Goal: Transaction & Acquisition: Download file/media

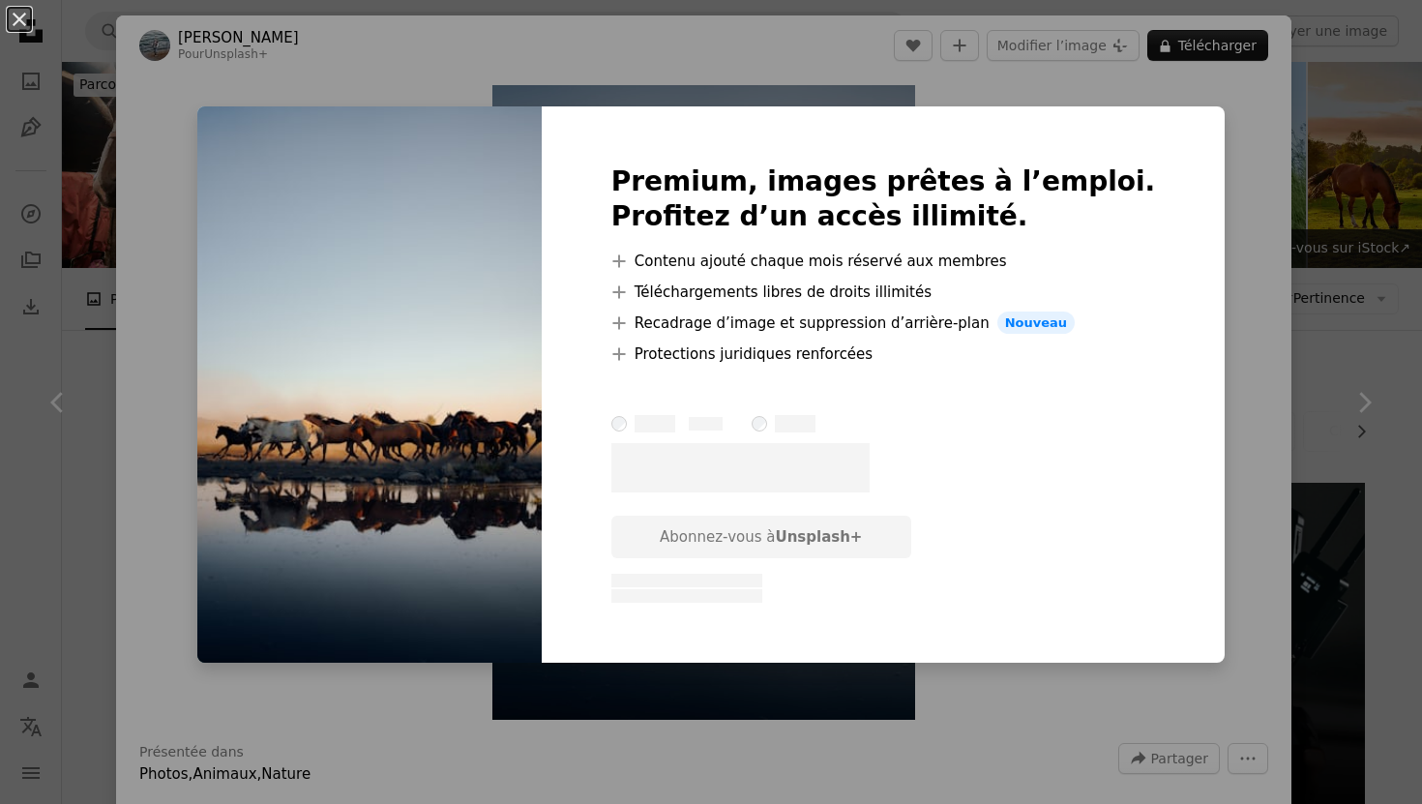
scroll to position [350, 0]
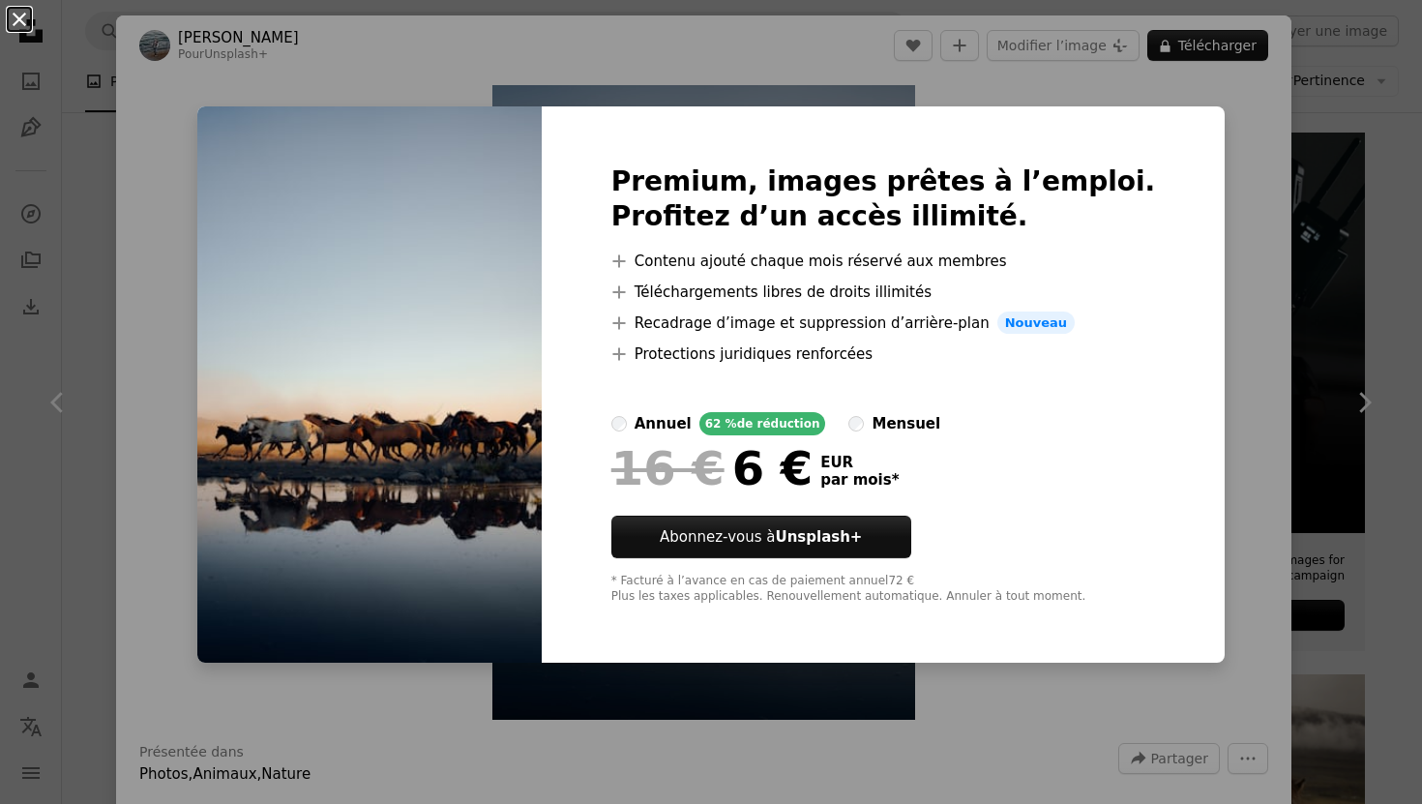
click at [20, 16] on button "An X shape" at bounding box center [19, 19] width 23 height 23
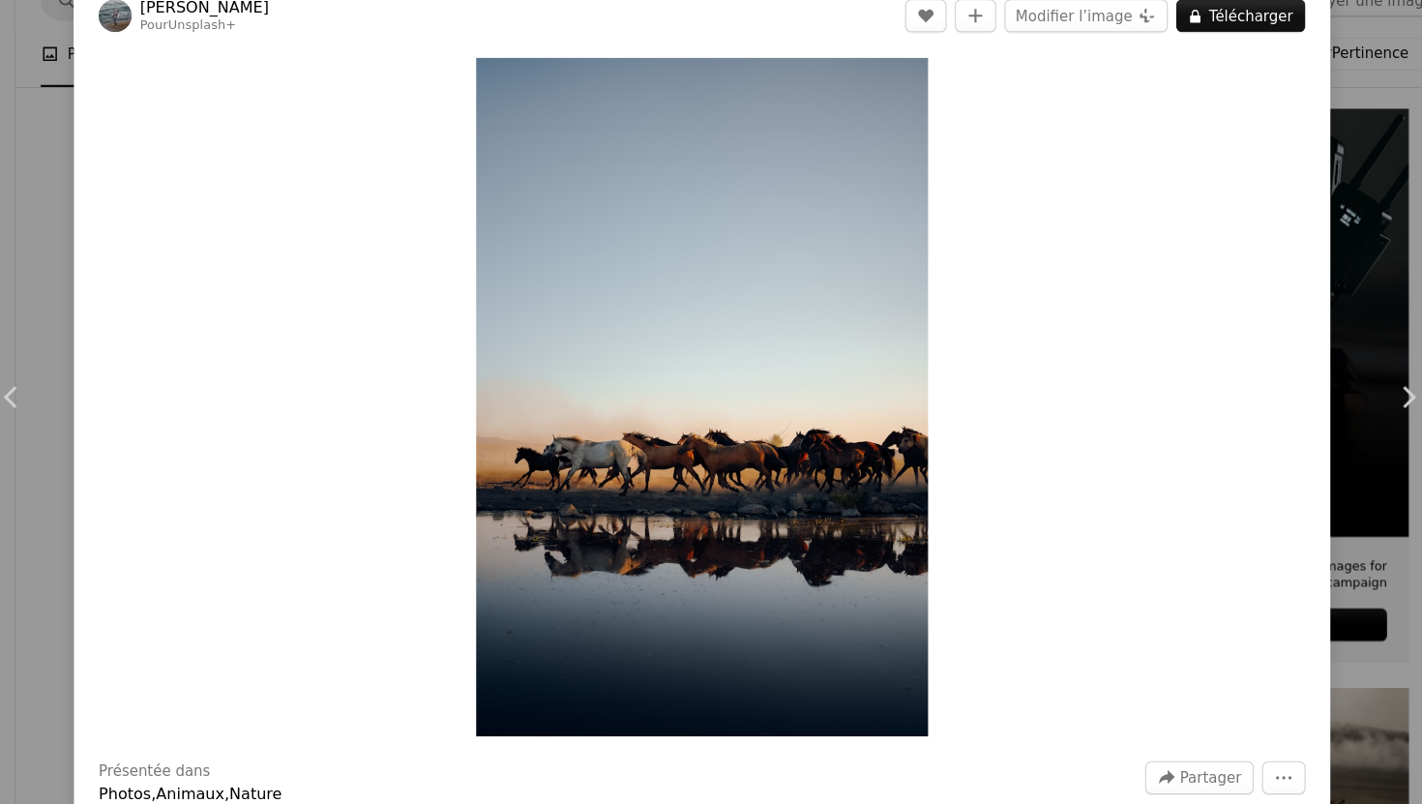
scroll to position [349, 0]
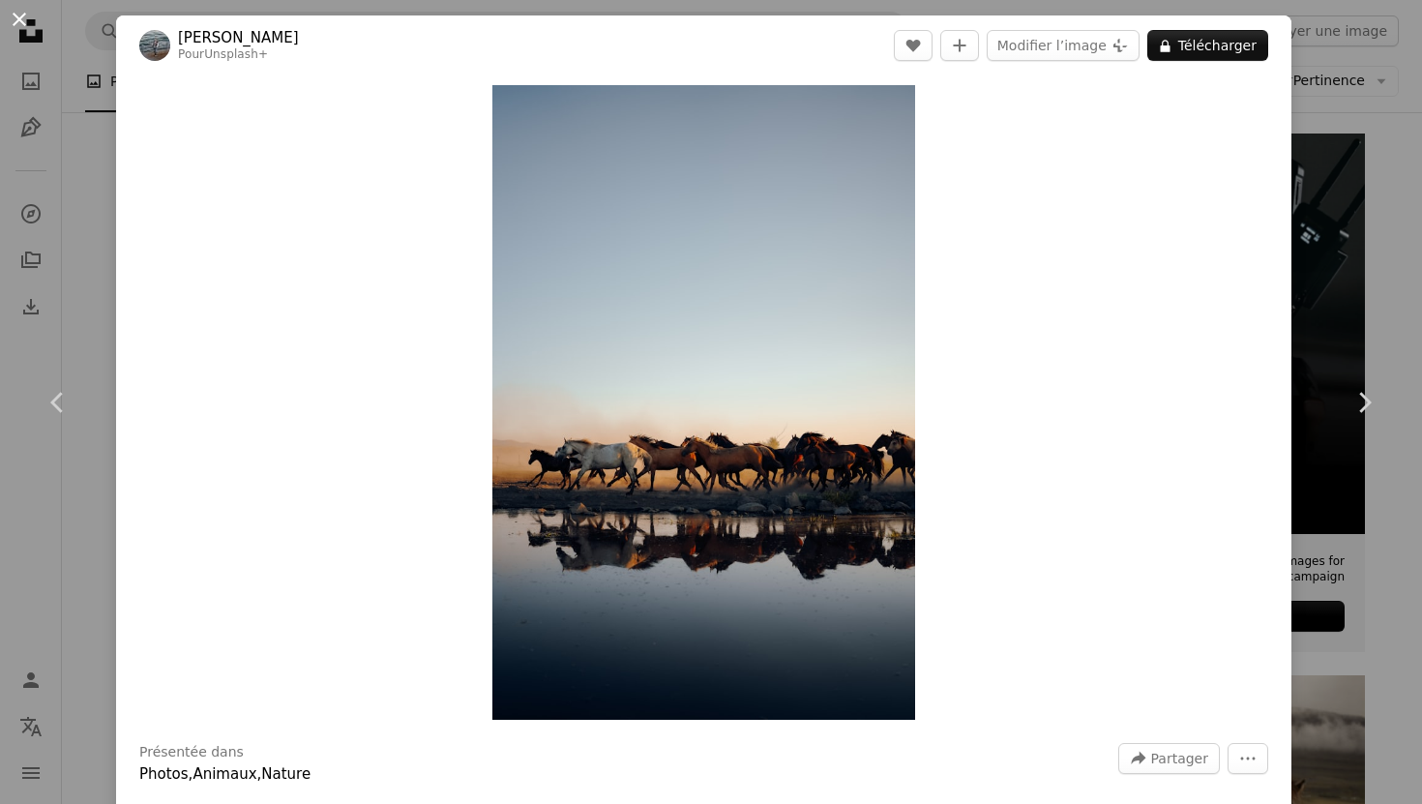
click at [19, 12] on button "An X shape" at bounding box center [19, 19] width 23 height 23
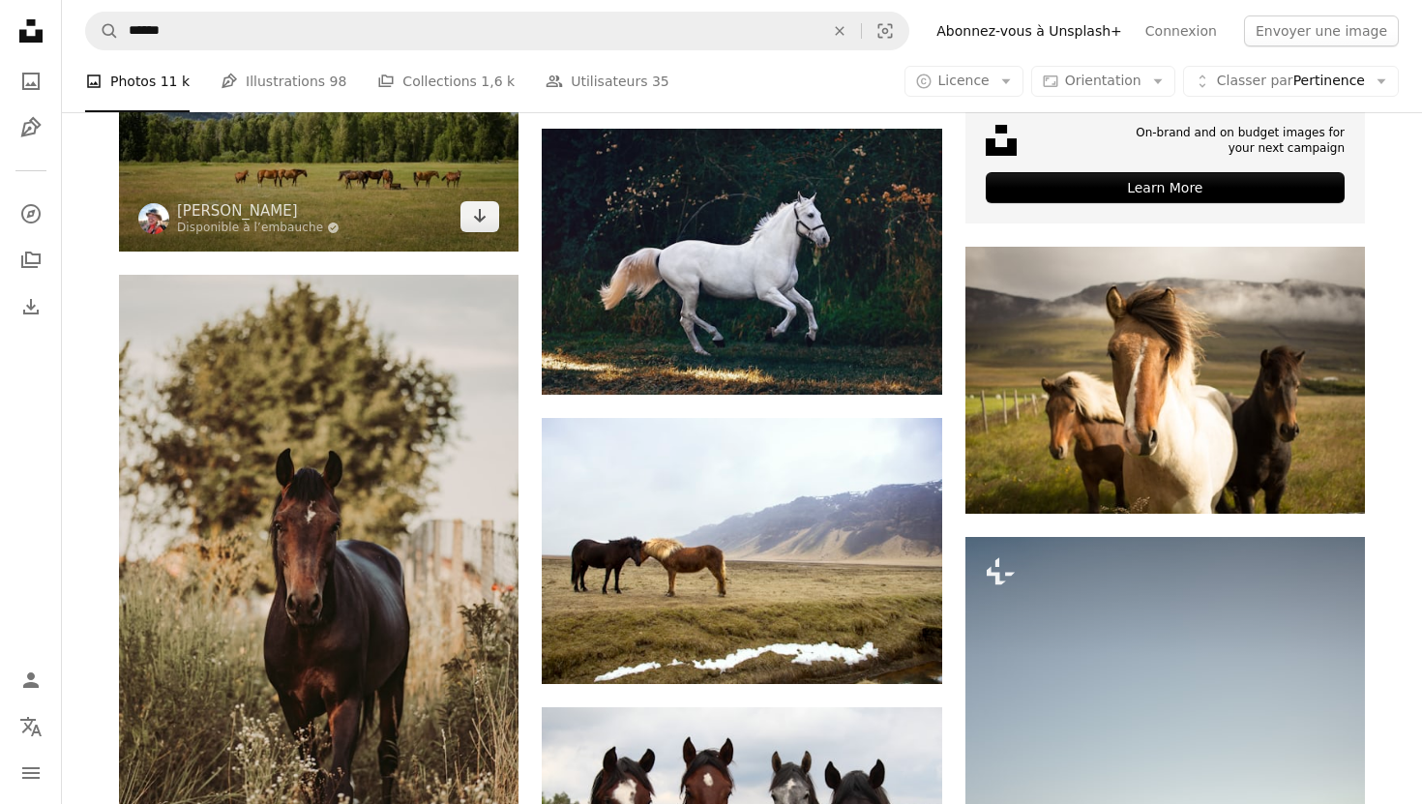
scroll to position [782, 0]
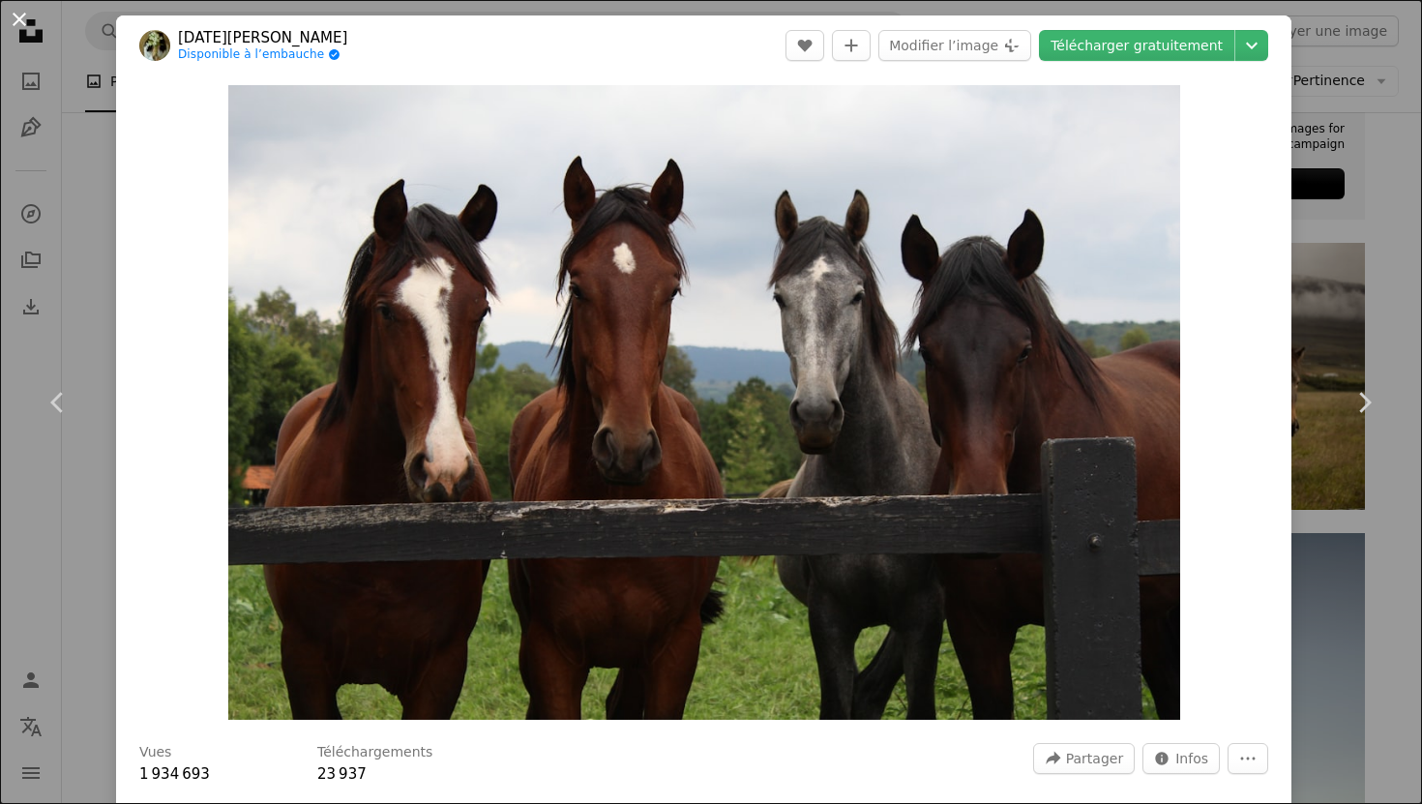
click at [15, 16] on button "An X shape" at bounding box center [19, 19] width 23 height 23
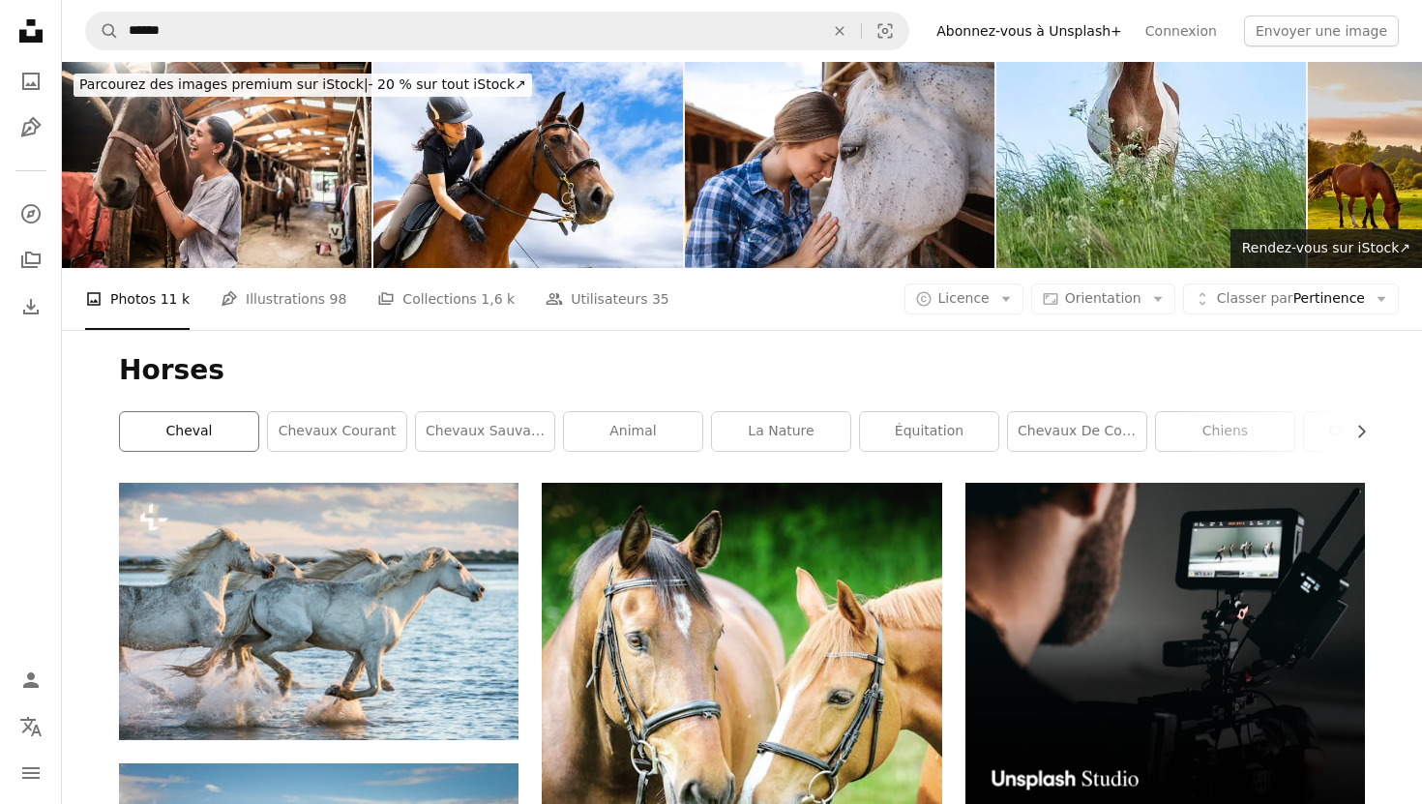
click at [168, 412] on link "cheval" at bounding box center [189, 431] width 138 height 39
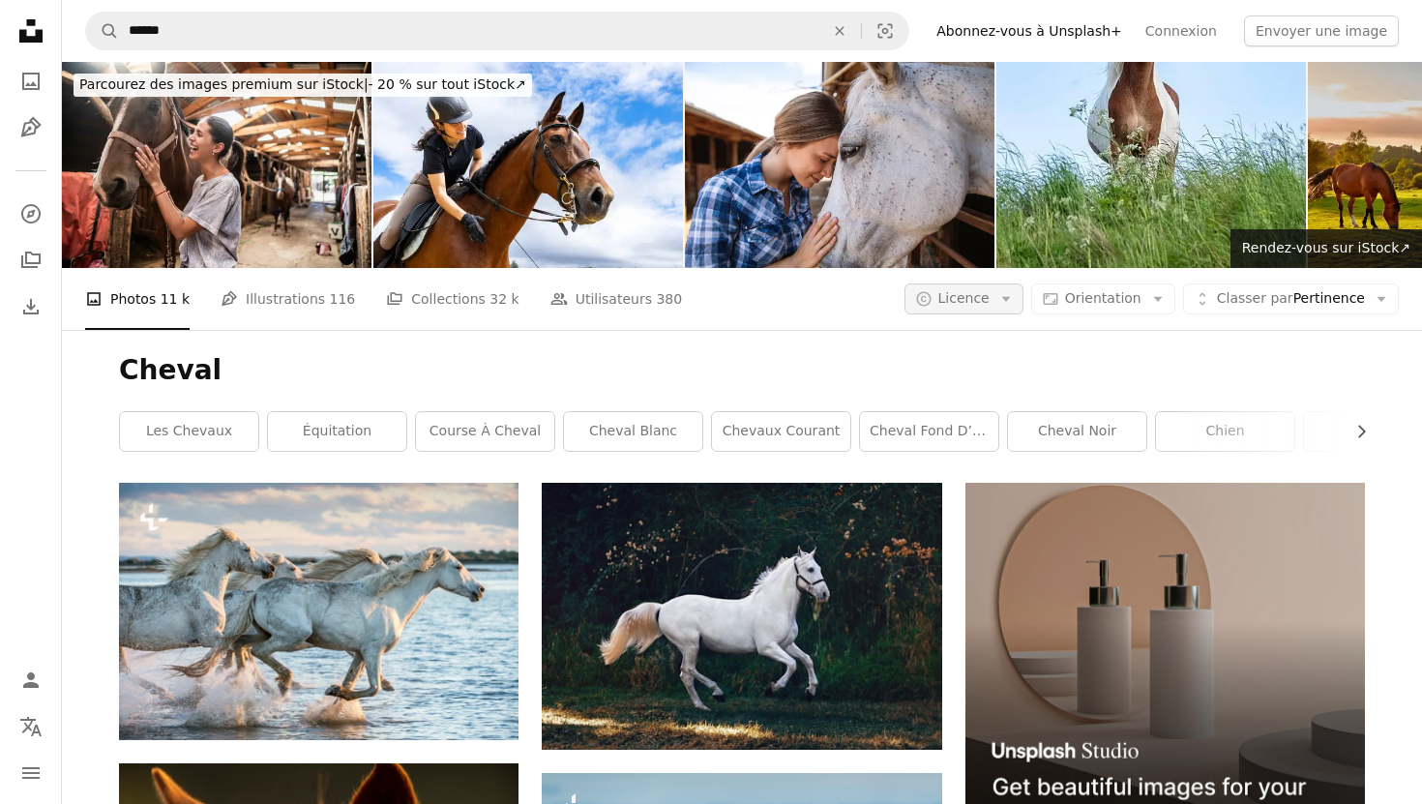
click at [962, 290] on span "Licence" at bounding box center [964, 297] width 51 height 15
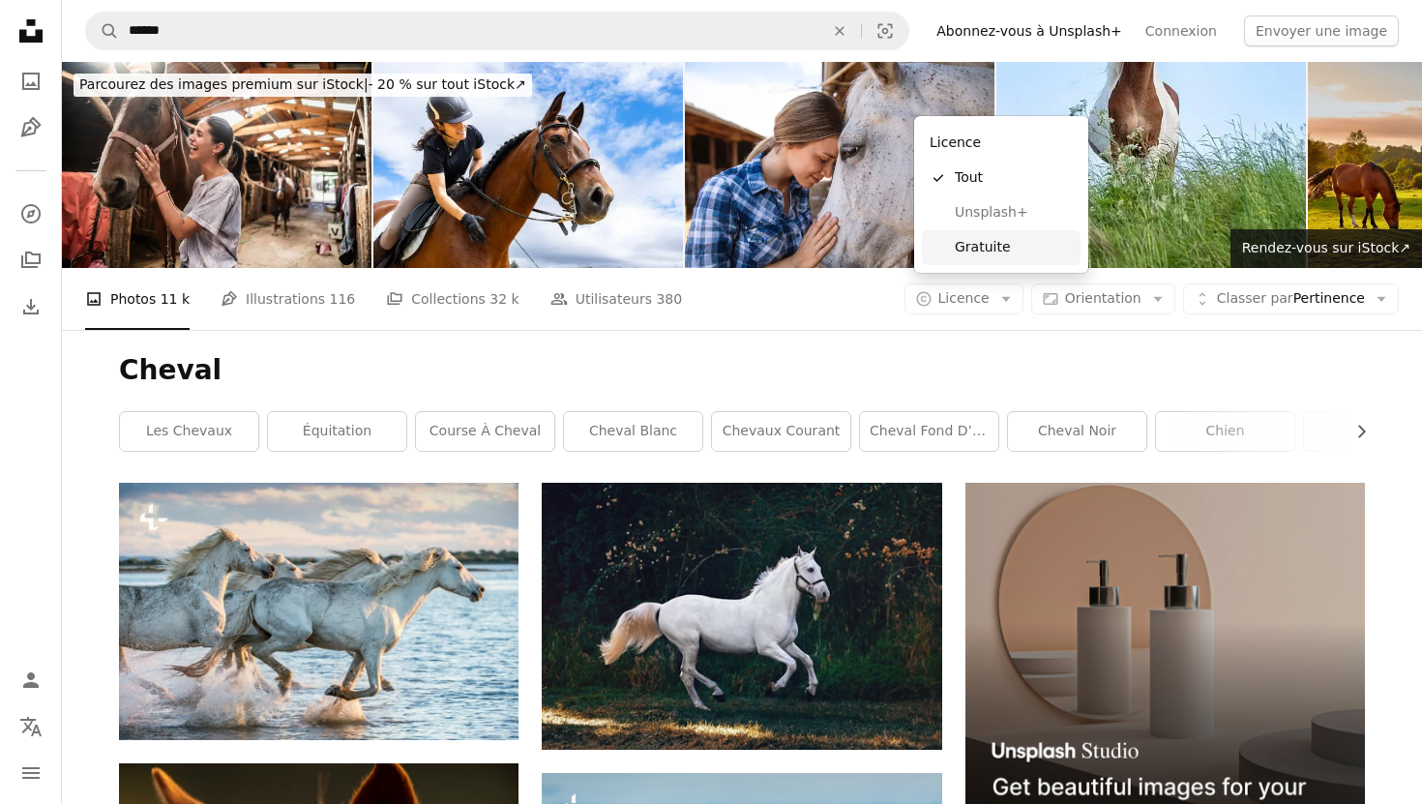
click at [999, 248] on span "Gratuite" at bounding box center [1014, 247] width 118 height 19
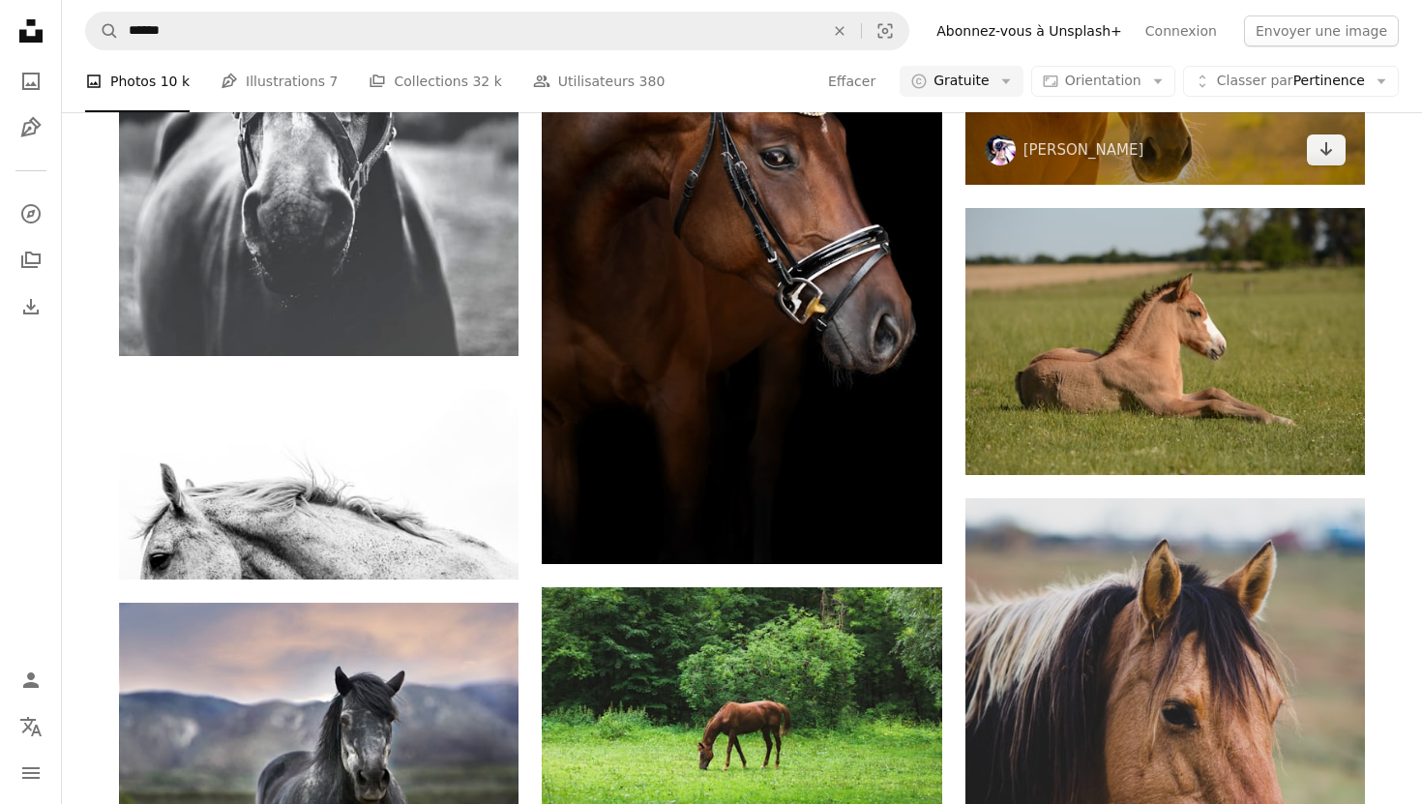
scroll to position [2064, 0]
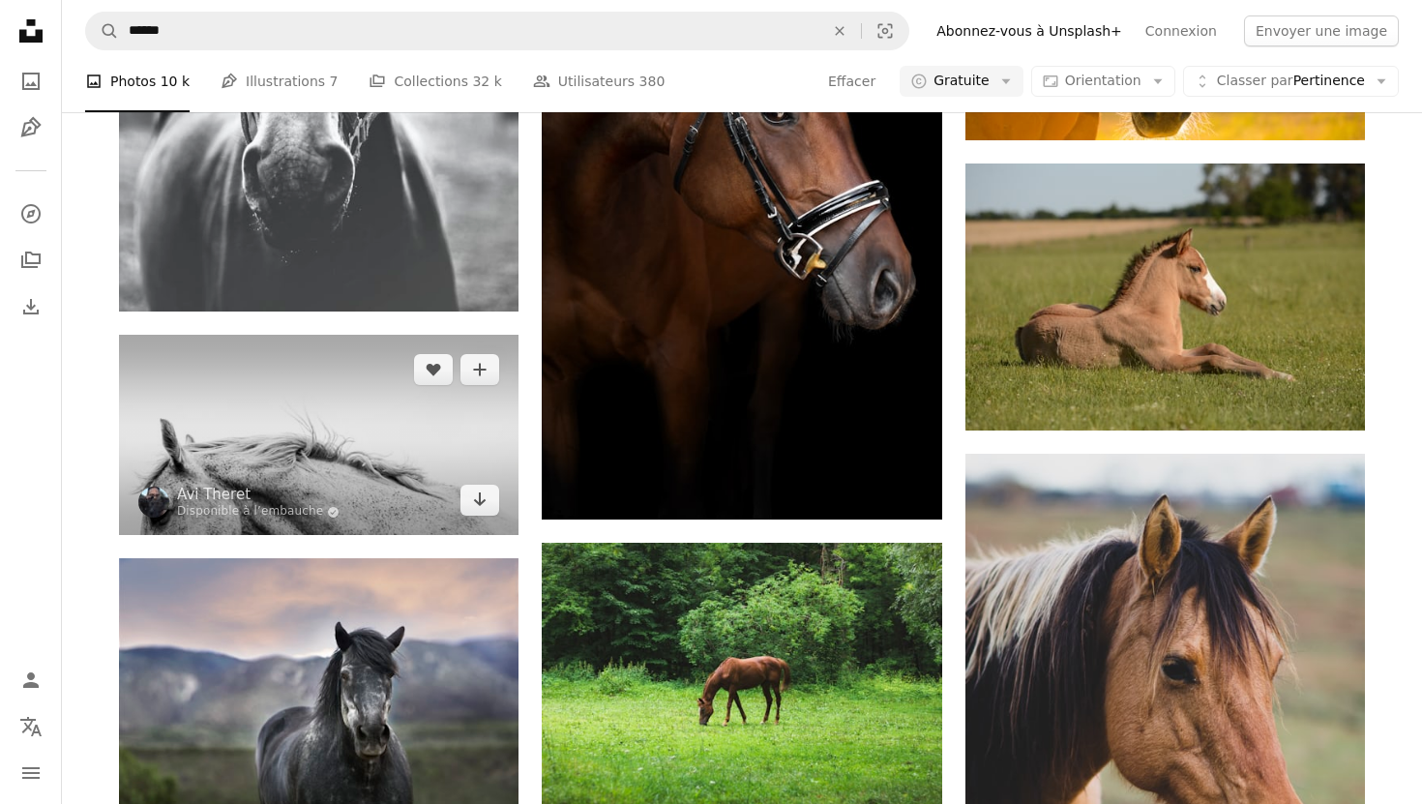
click at [233, 335] on img at bounding box center [319, 435] width 400 height 200
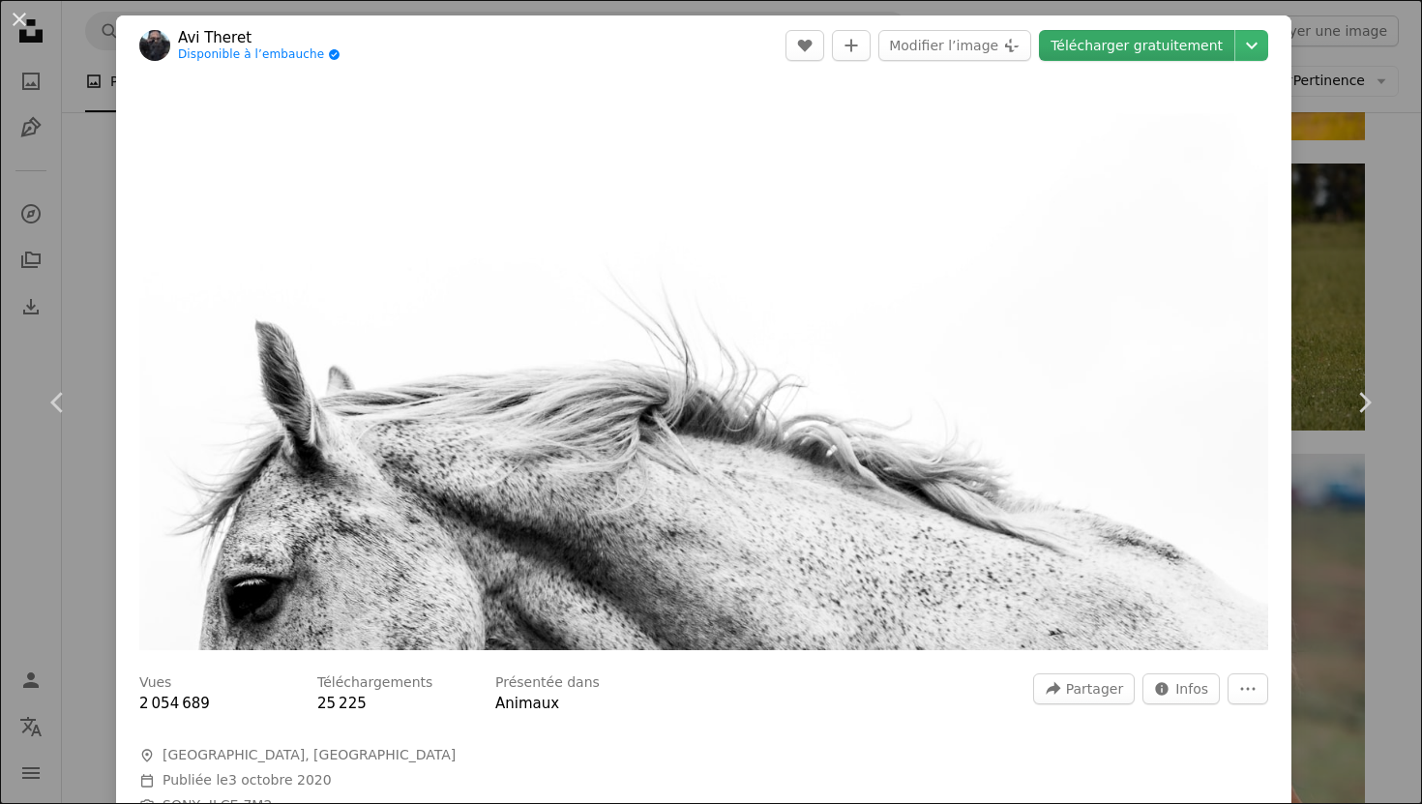
click at [1142, 48] on link "Télécharger gratuitement" at bounding box center [1136, 45] width 195 height 31
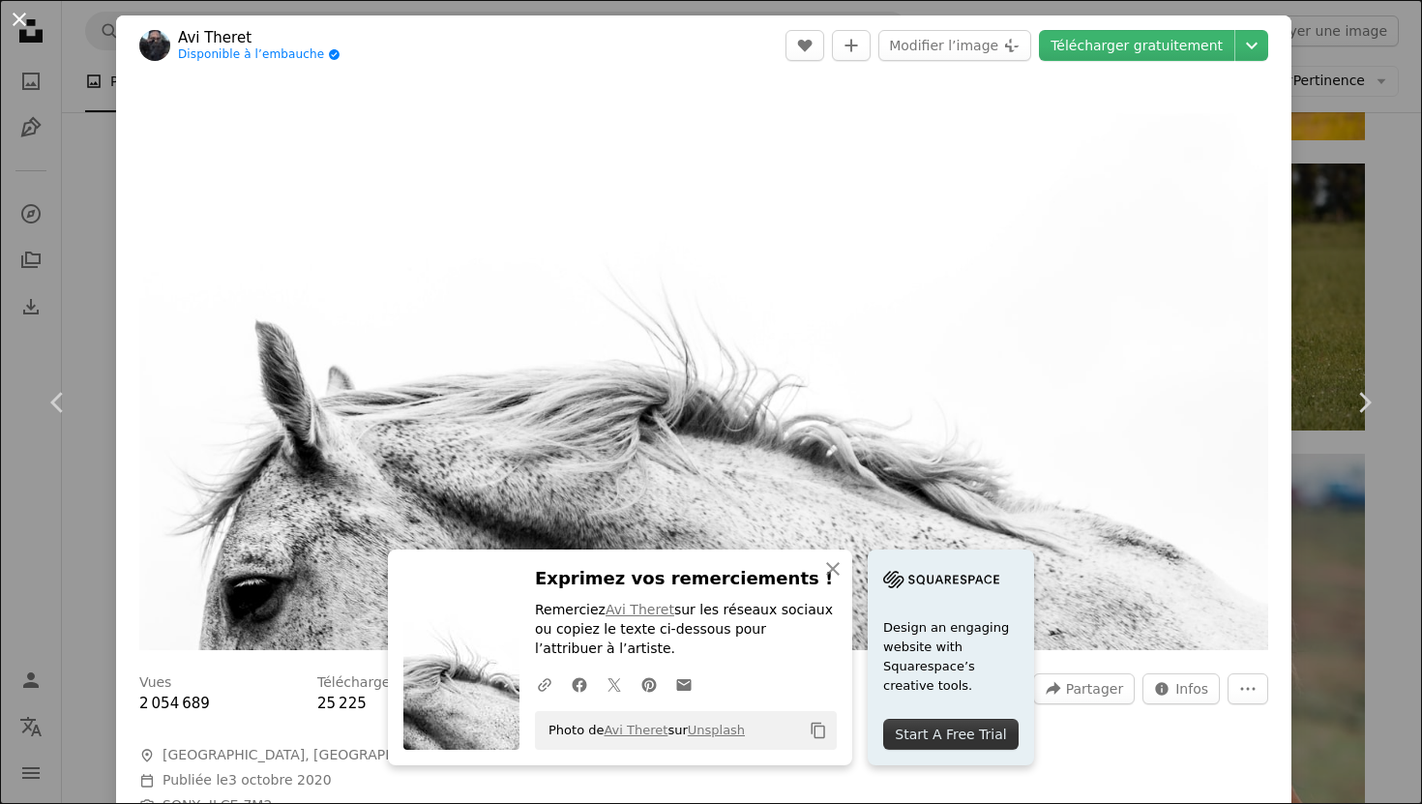
click at [15, 17] on button "An X shape" at bounding box center [19, 19] width 23 height 23
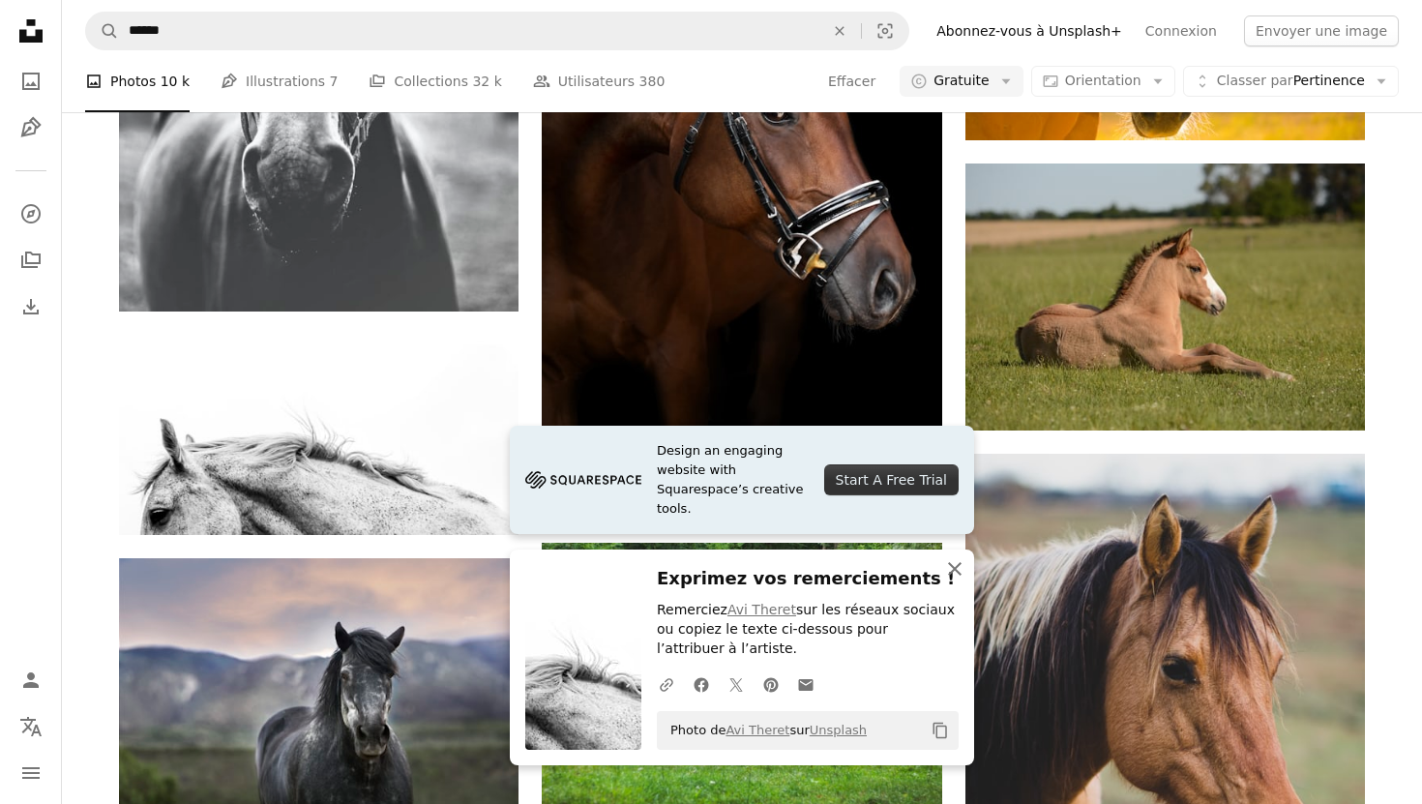
click at [961, 574] on icon "button" at bounding box center [955, 569] width 14 height 14
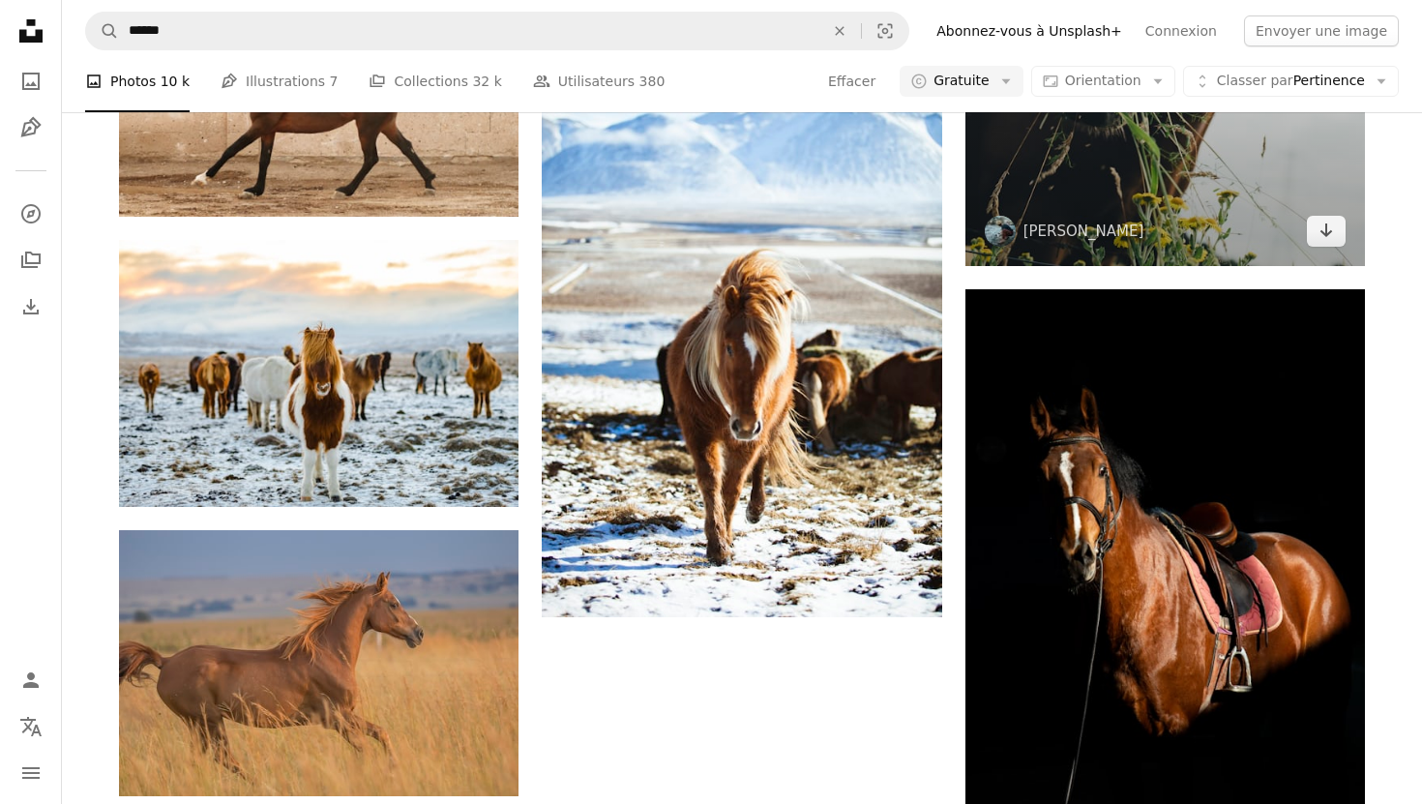
scroll to position [5299, 0]
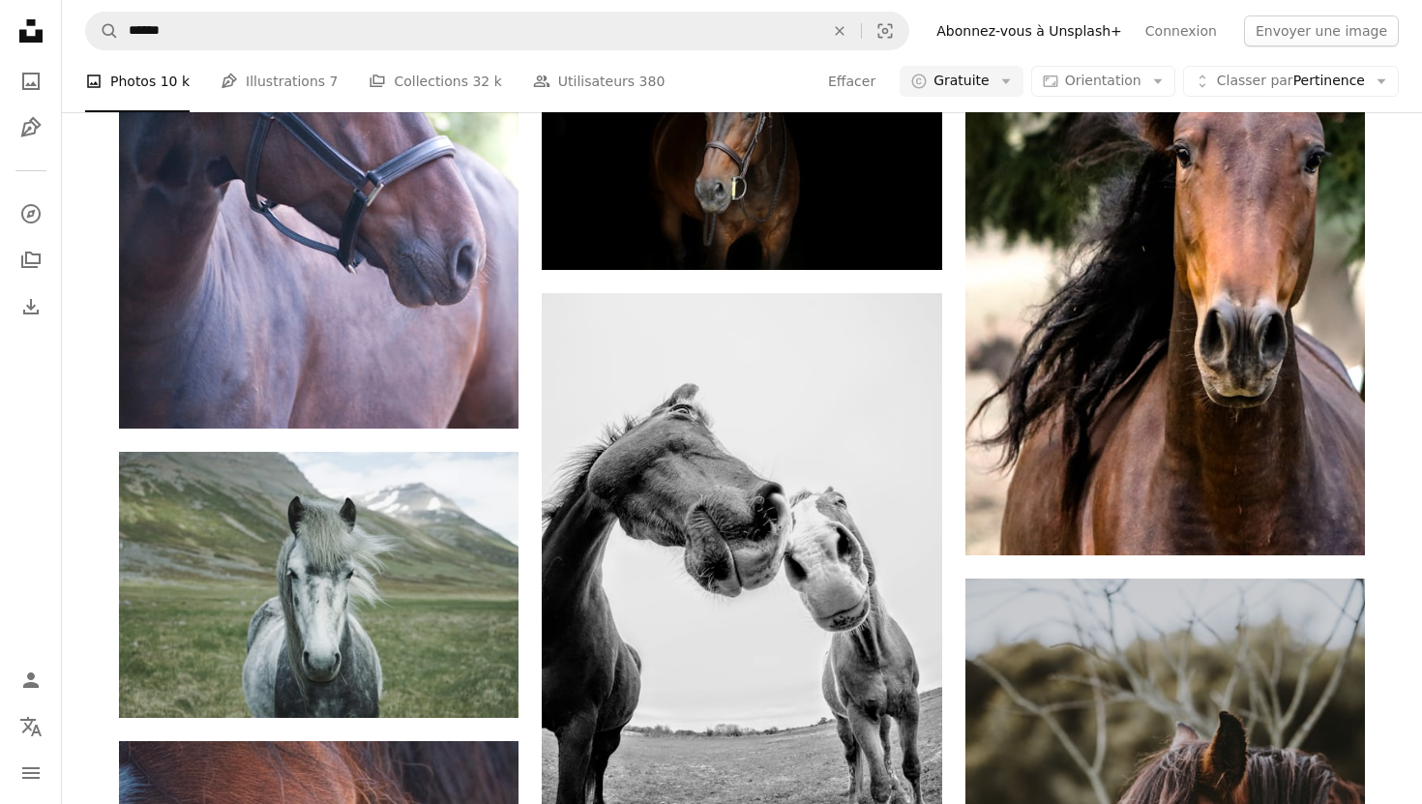
scroll to position [11308, 0]
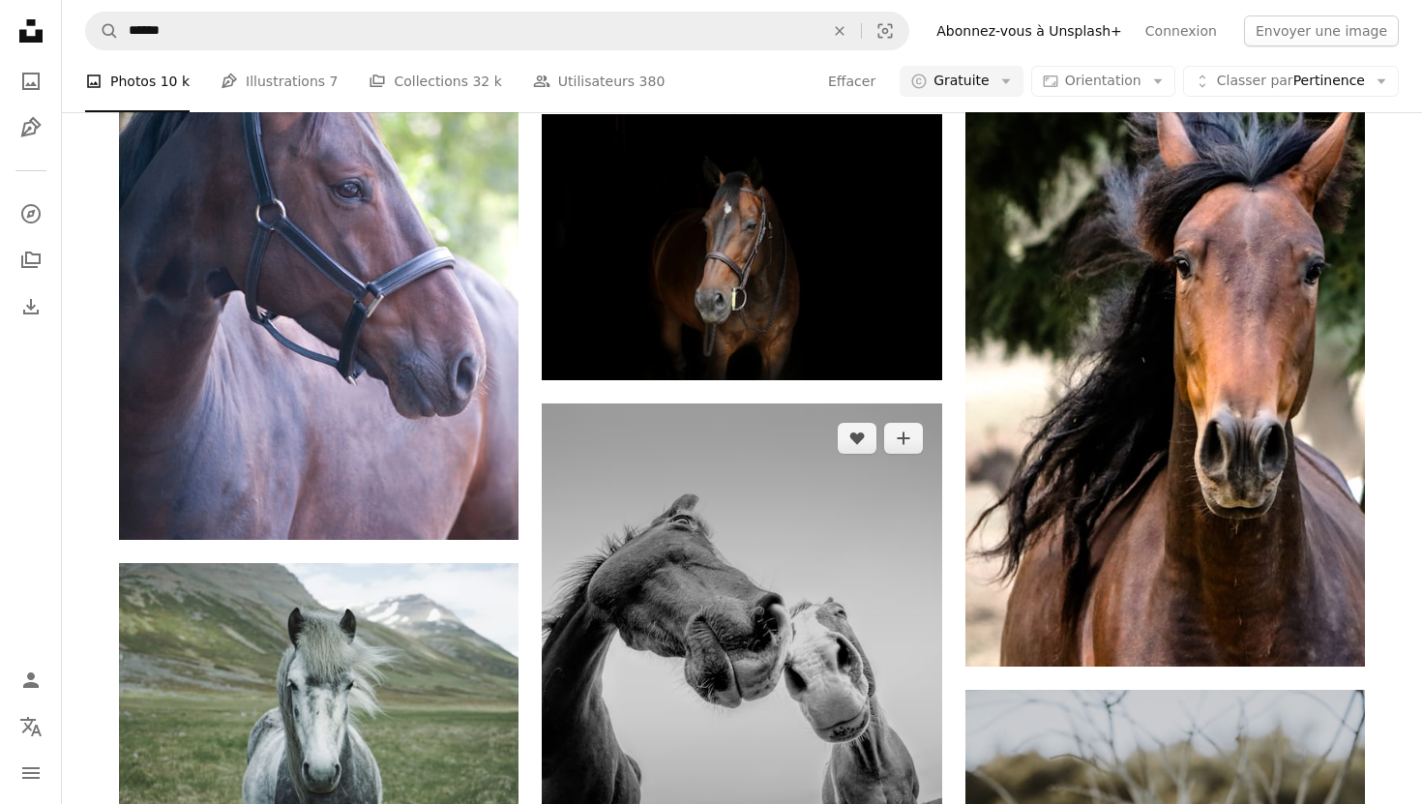
click at [841, 403] on img at bounding box center [742, 669] width 400 height 533
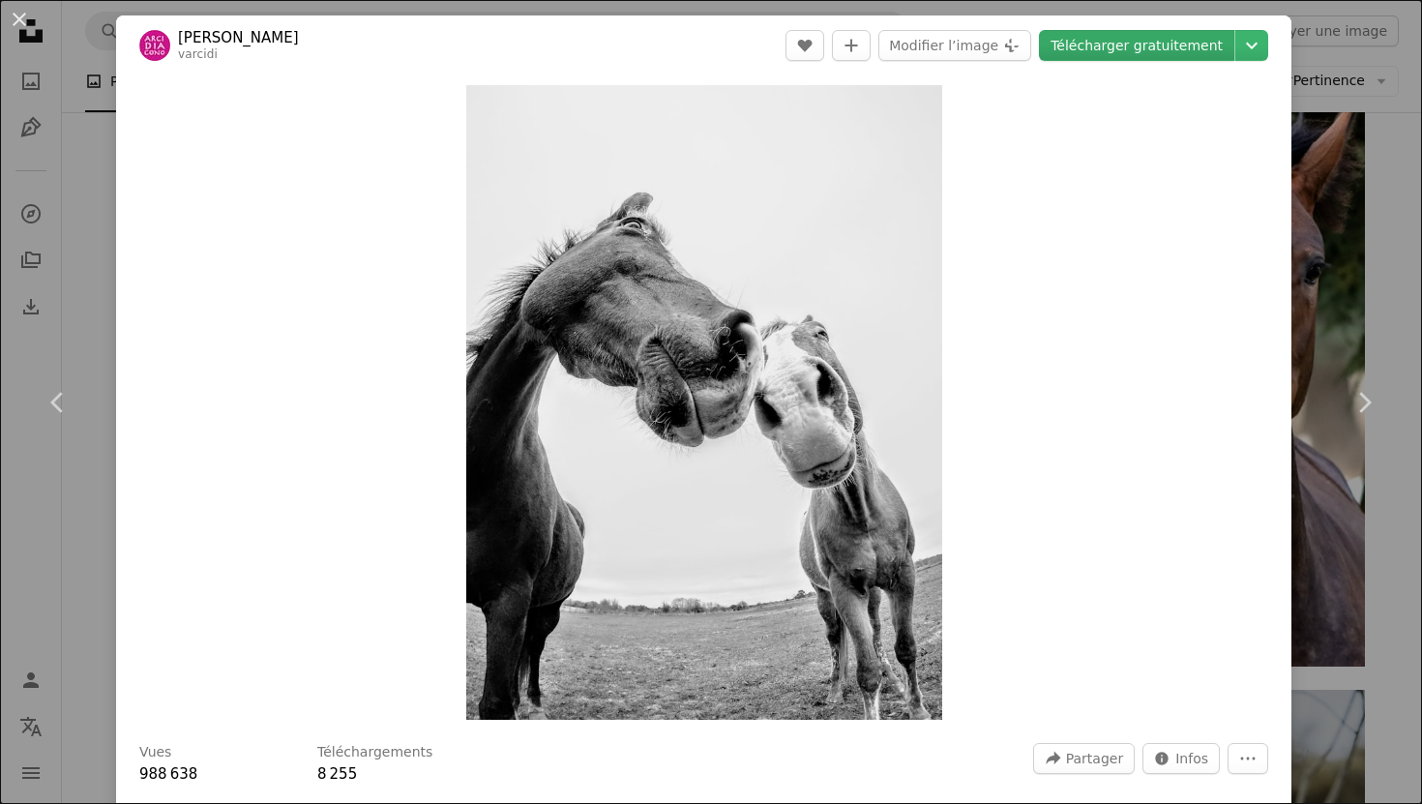
click at [1124, 42] on link "Télécharger gratuitement" at bounding box center [1136, 45] width 195 height 31
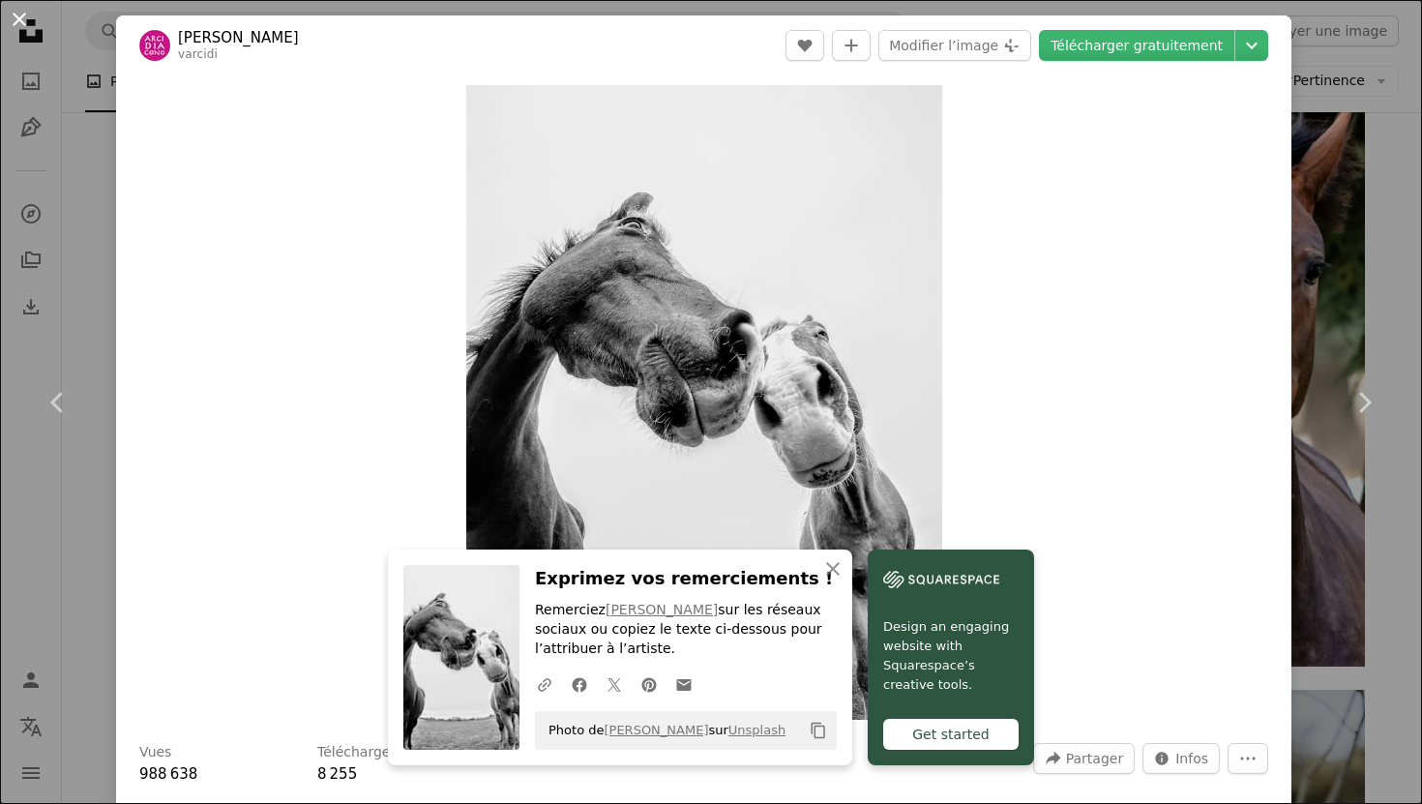
click at [23, 17] on button "An X shape" at bounding box center [19, 19] width 23 height 23
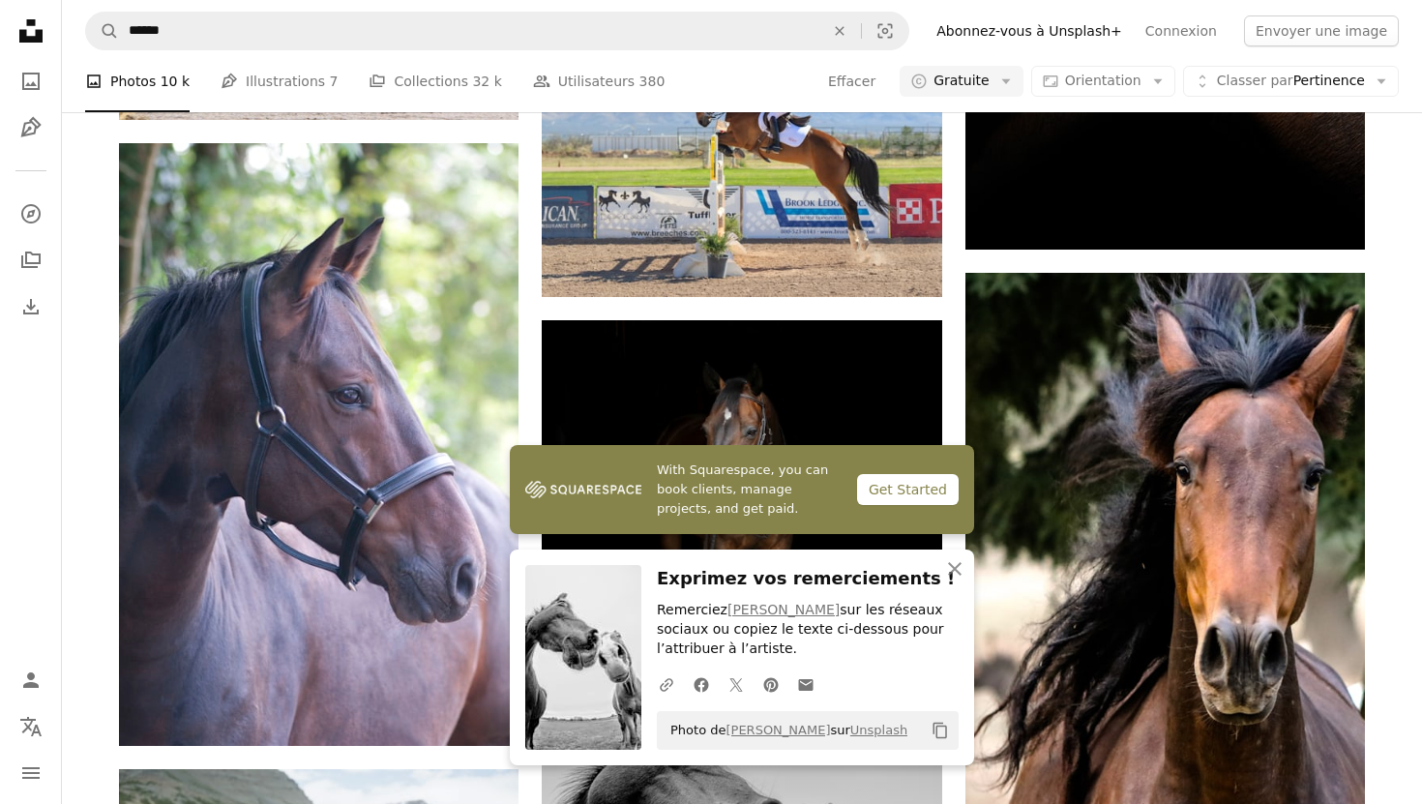
scroll to position [11091, 0]
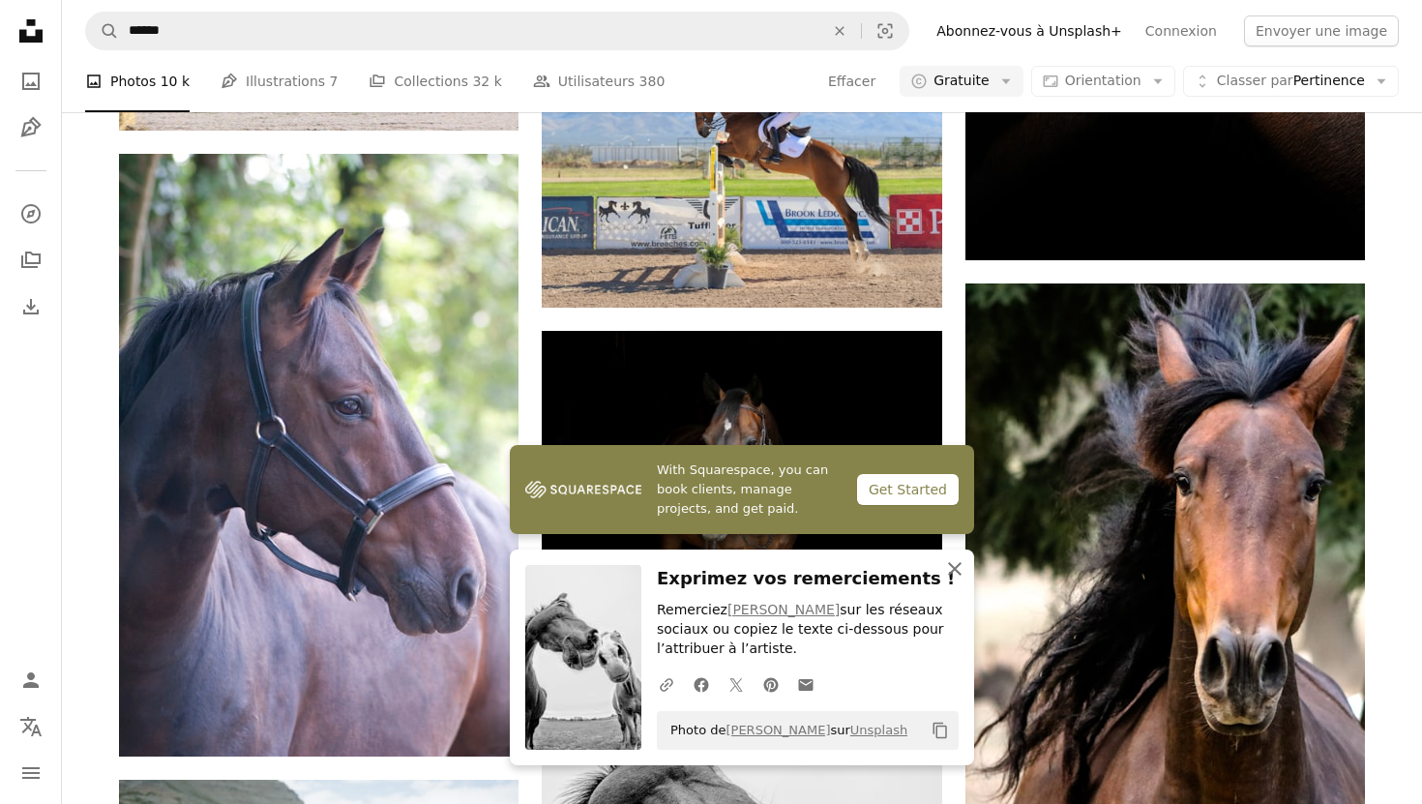
click at [965, 577] on icon "An X shape" at bounding box center [954, 568] width 23 height 23
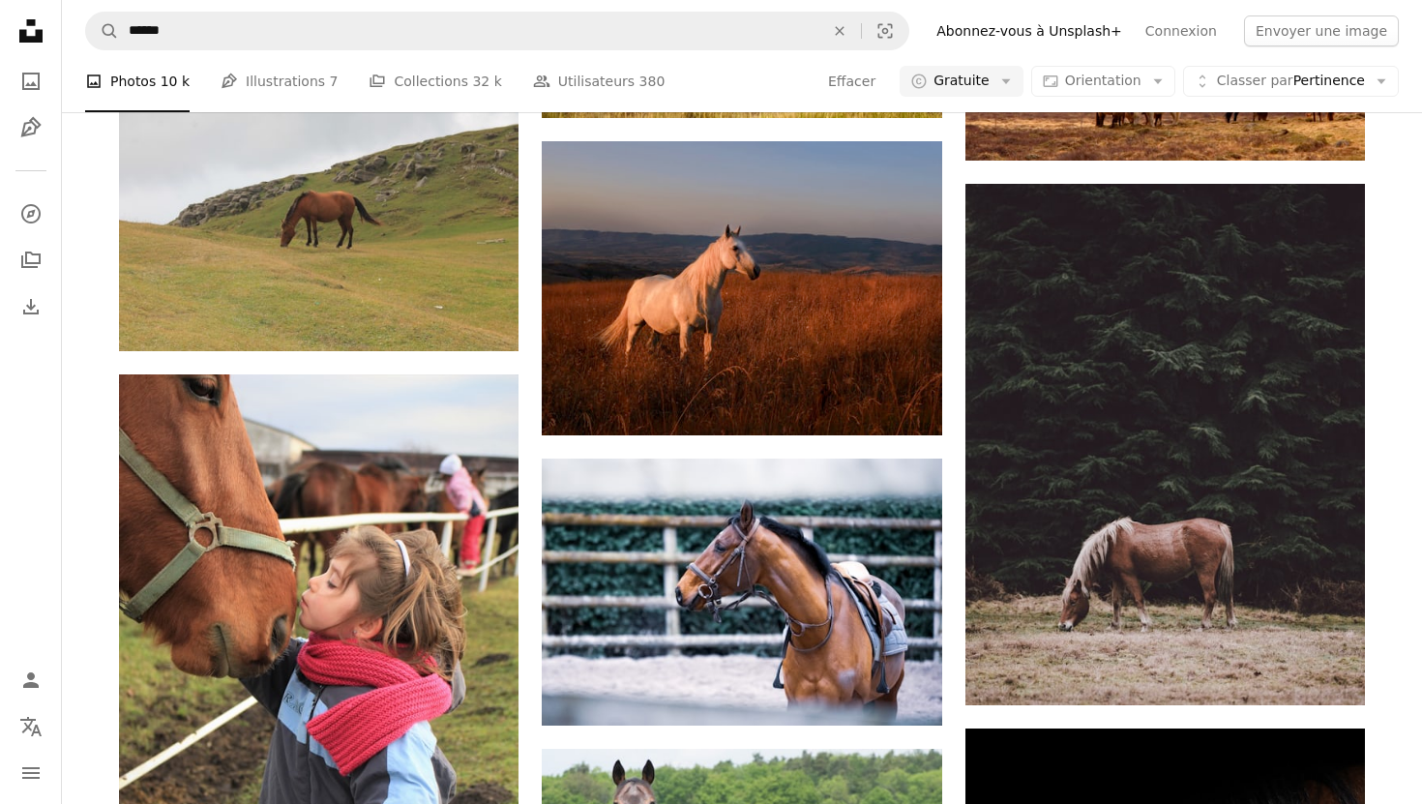
scroll to position [9674, 0]
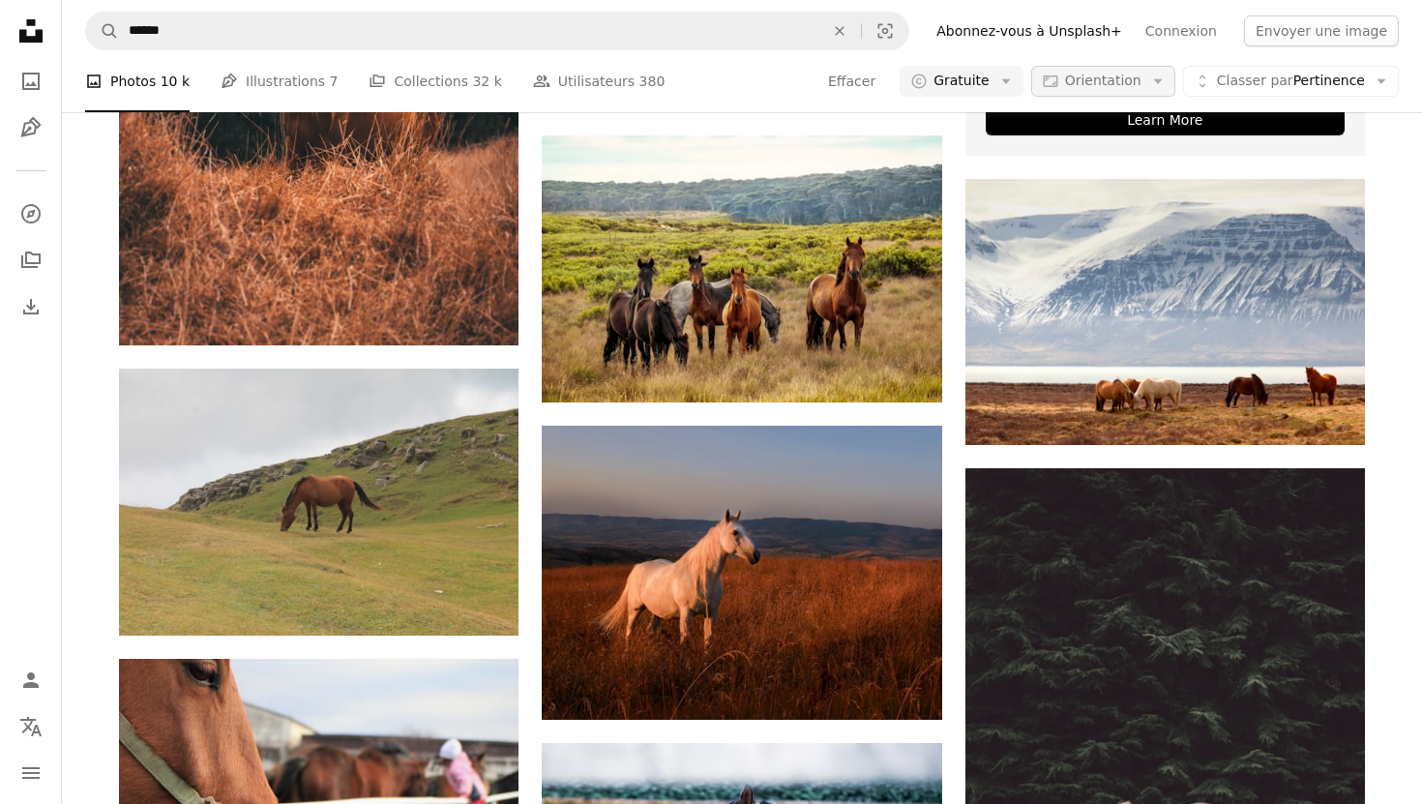
click at [1145, 74] on button "Aspect ratio Orientation Arrow down" at bounding box center [1103, 81] width 144 height 31
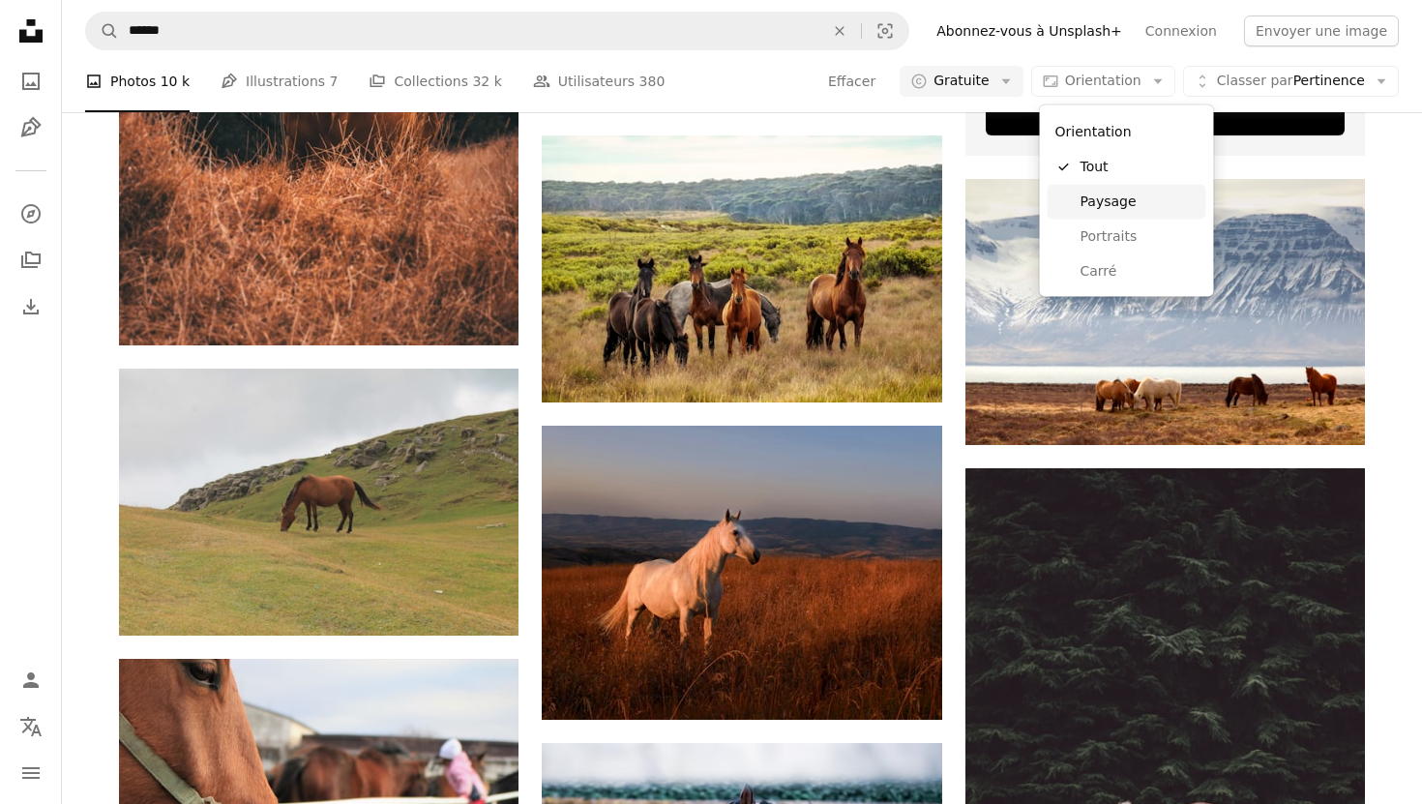
click at [1145, 207] on span "Paysage" at bounding box center [1140, 201] width 118 height 19
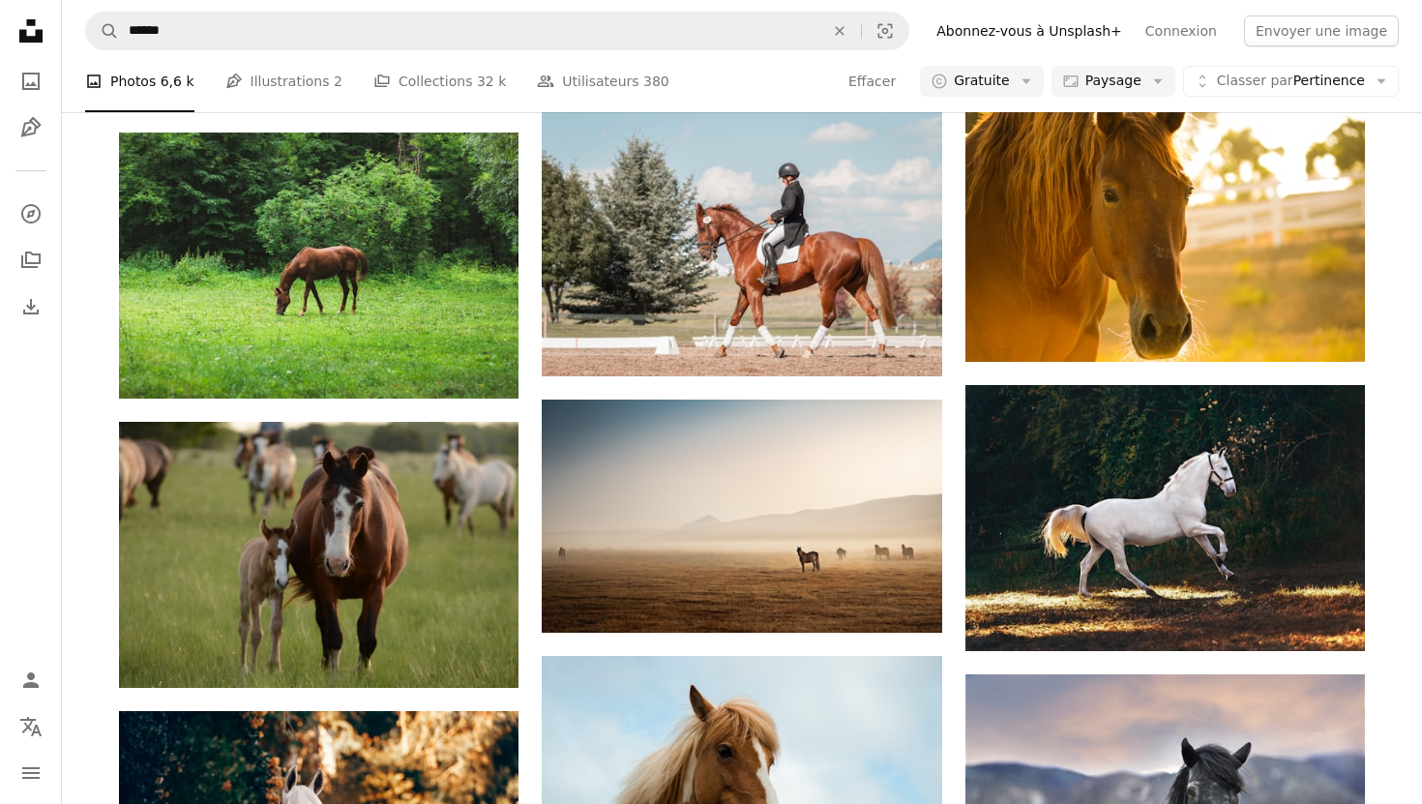
scroll to position [1228, 0]
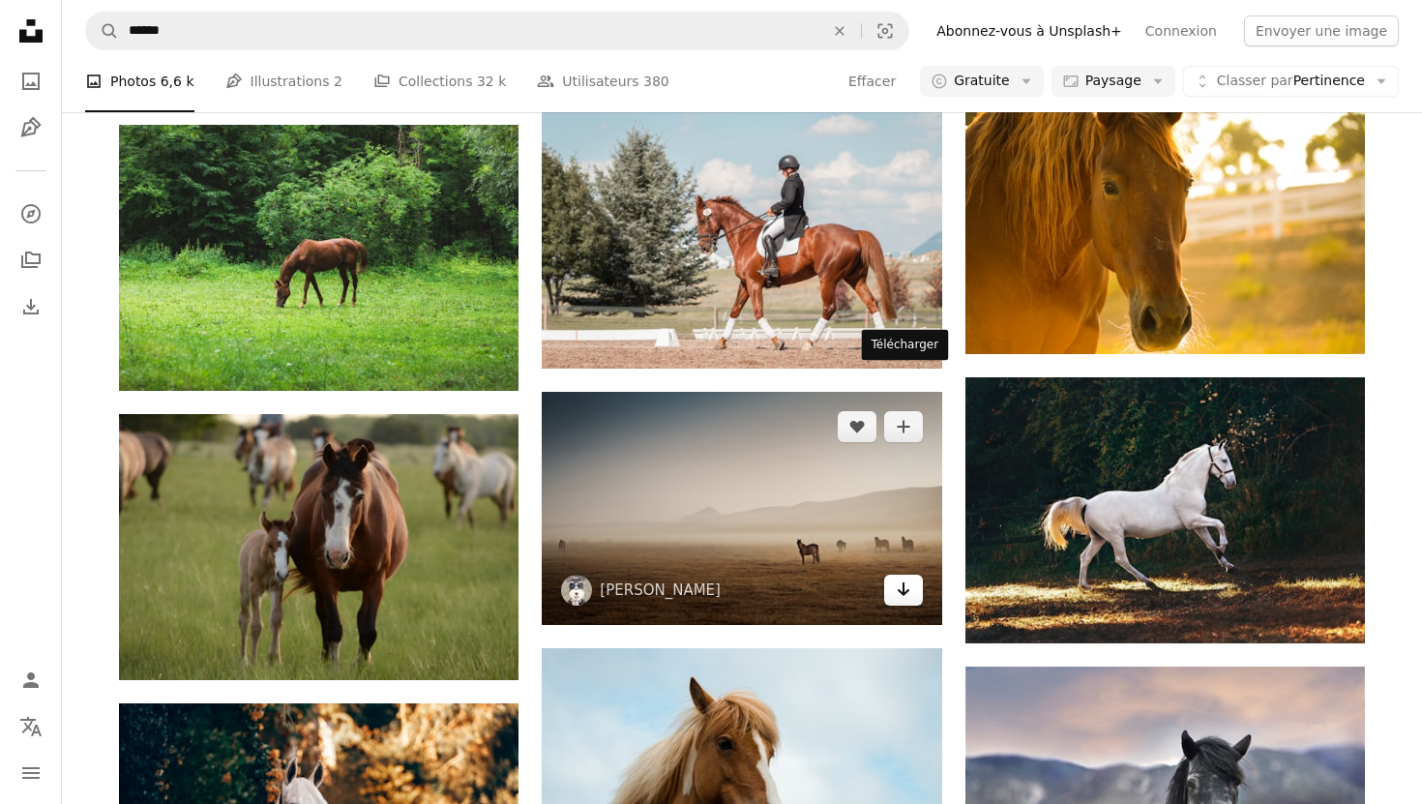
click at [906, 578] on icon "Arrow pointing down" at bounding box center [903, 589] width 15 height 23
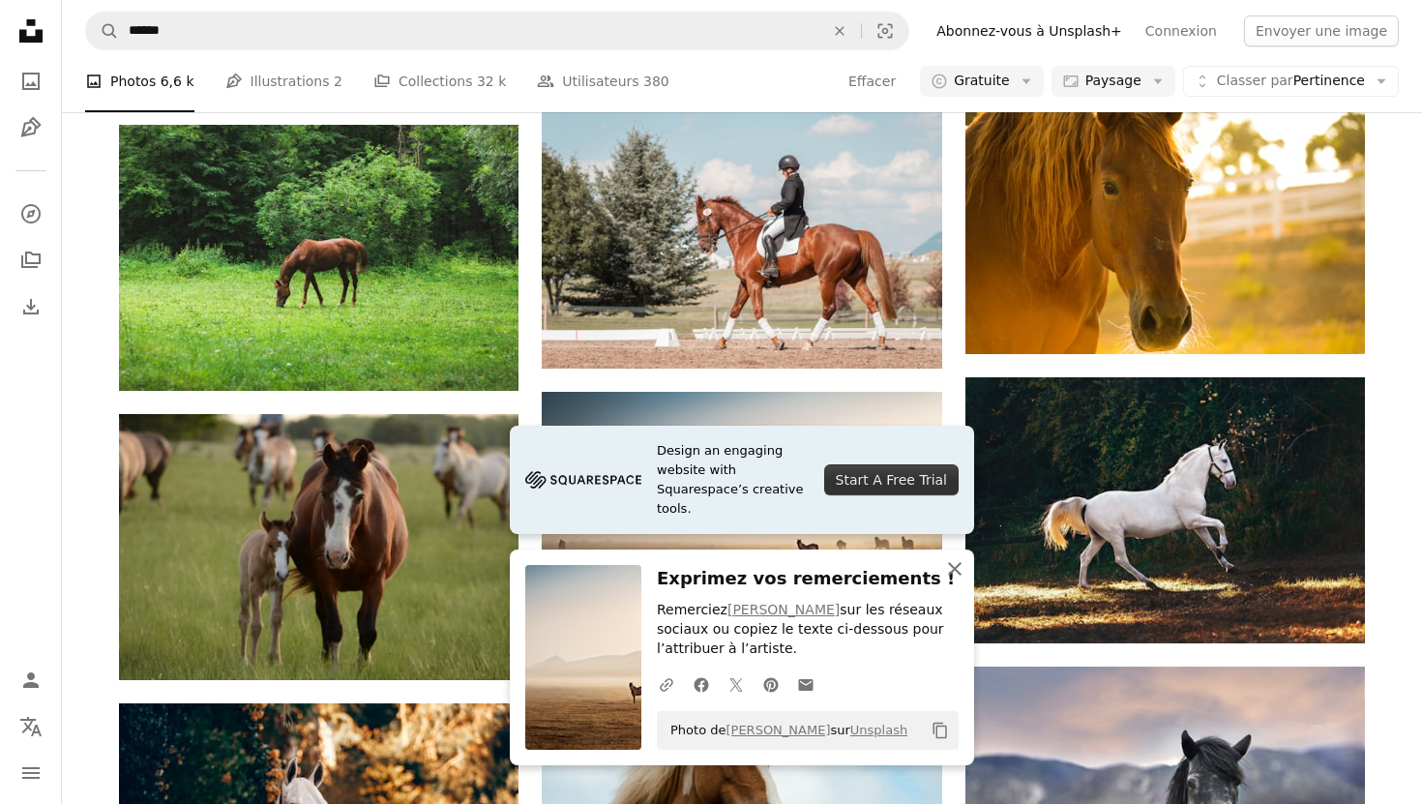
click at [961, 573] on icon "An X shape" at bounding box center [954, 568] width 23 height 23
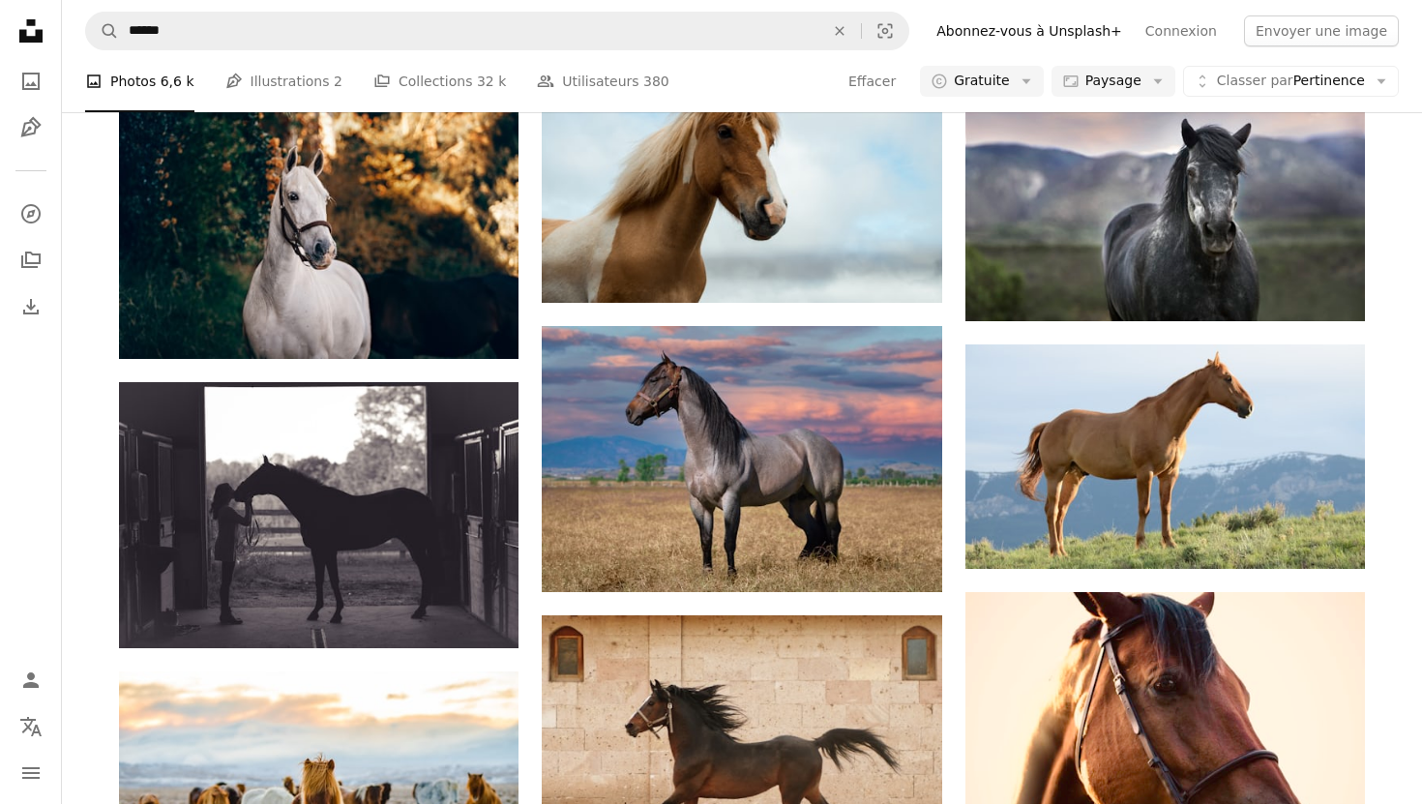
scroll to position [1872, 0]
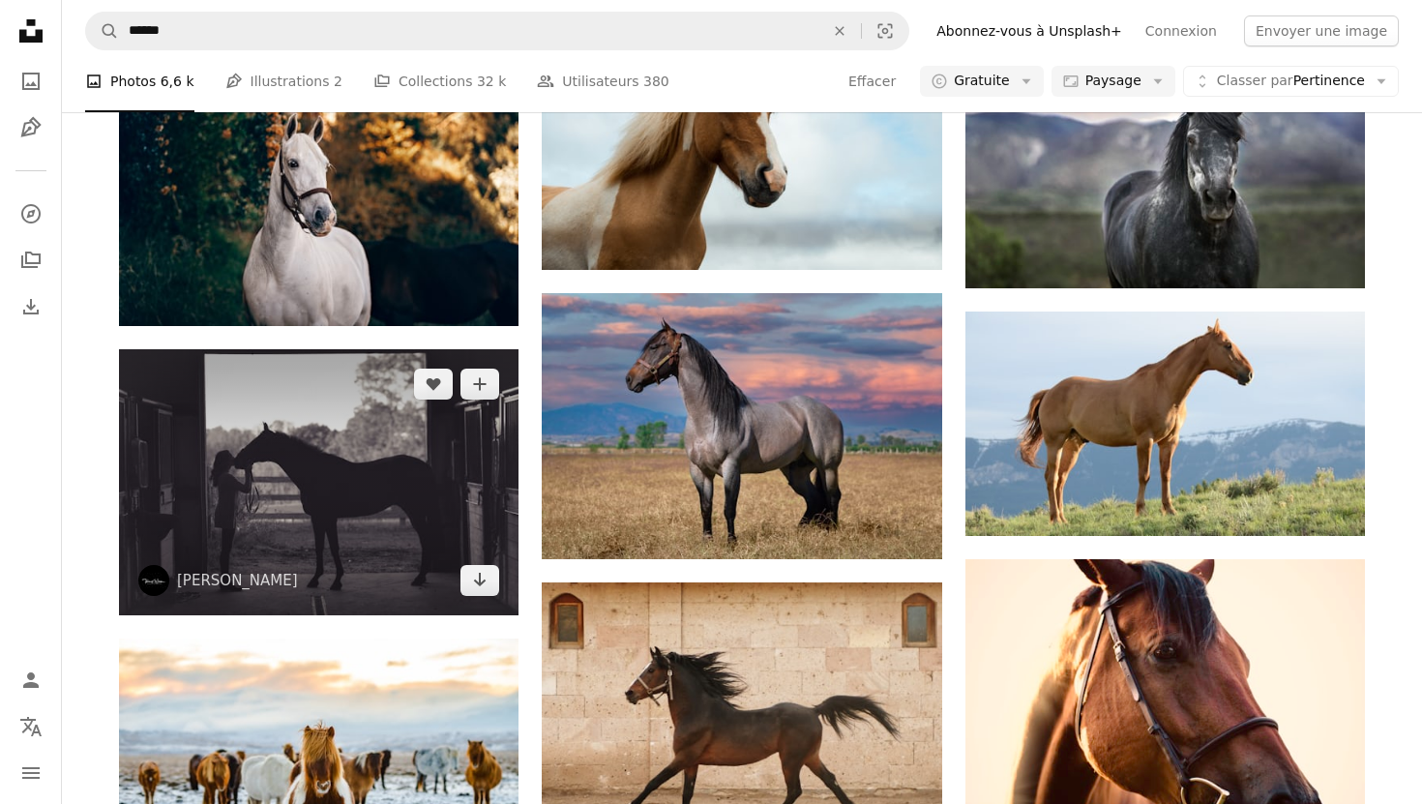
click at [393, 349] on img at bounding box center [319, 482] width 400 height 266
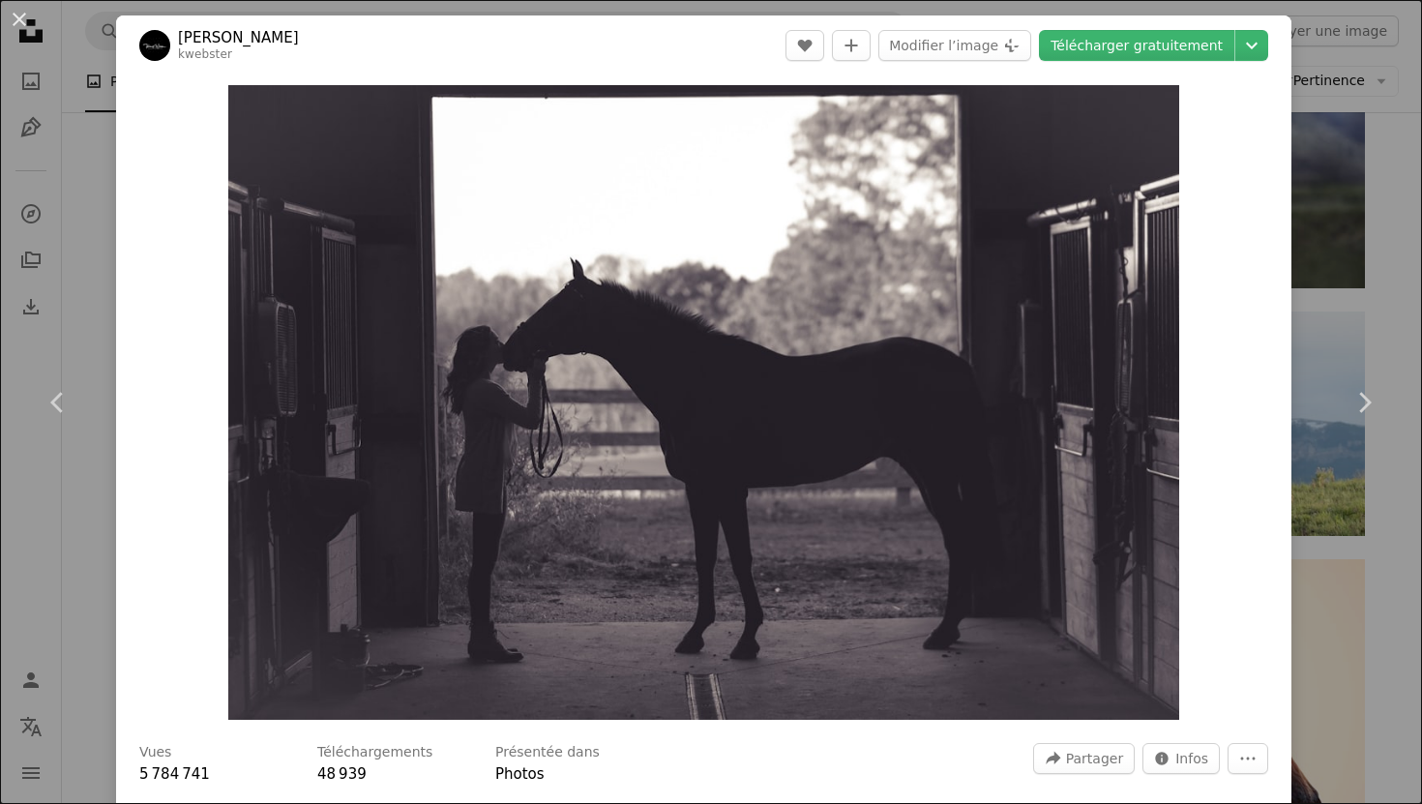
click at [1333, 37] on div "An X shape Chevron left Chevron right [PERSON_NAME] kwebster A heart A plus sig…" at bounding box center [711, 402] width 1422 height 804
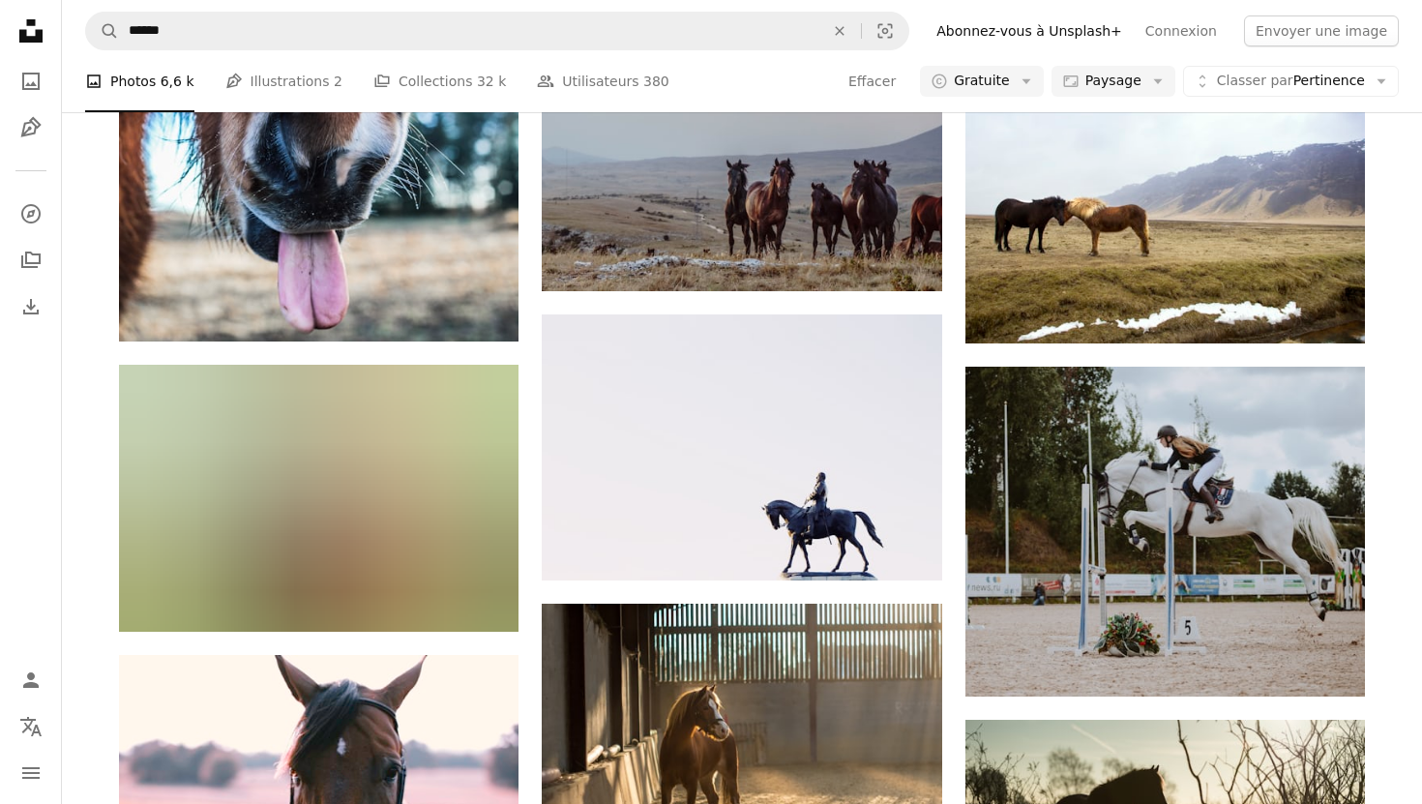
scroll to position [9081, 0]
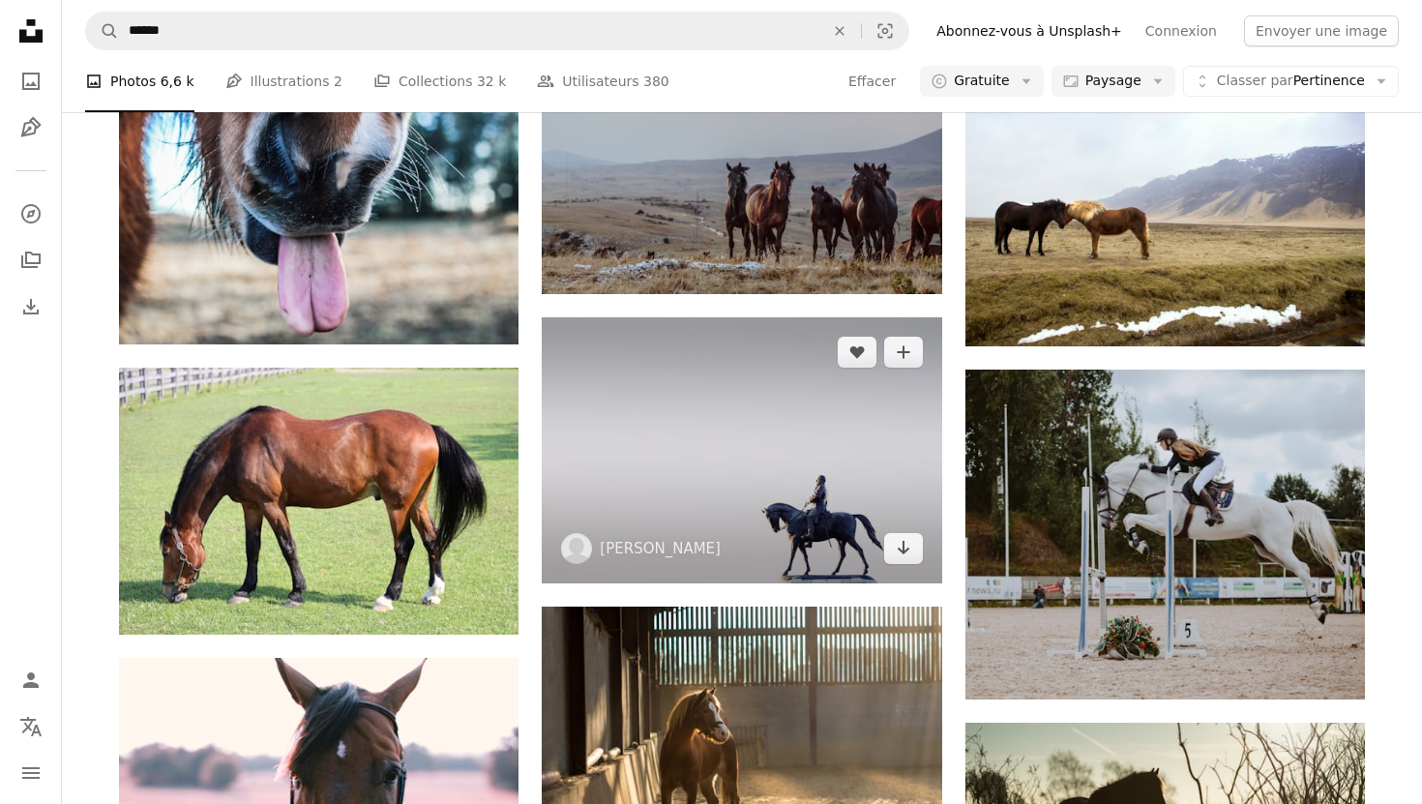
click at [791, 324] on img at bounding box center [742, 450] width 400 height 266
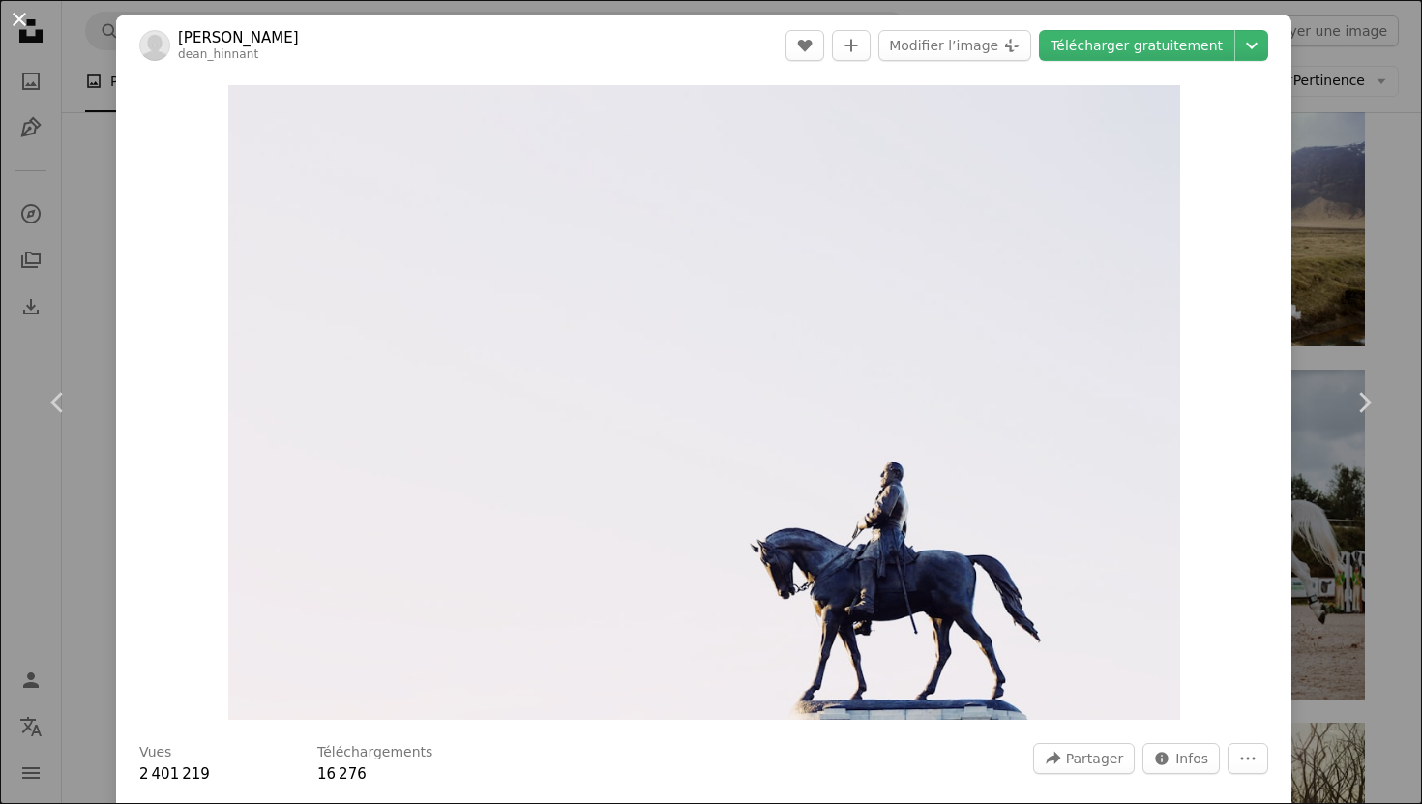
click at [23, 29] on button "An X shape" at bounding box center [19, 19] width 23 height 23
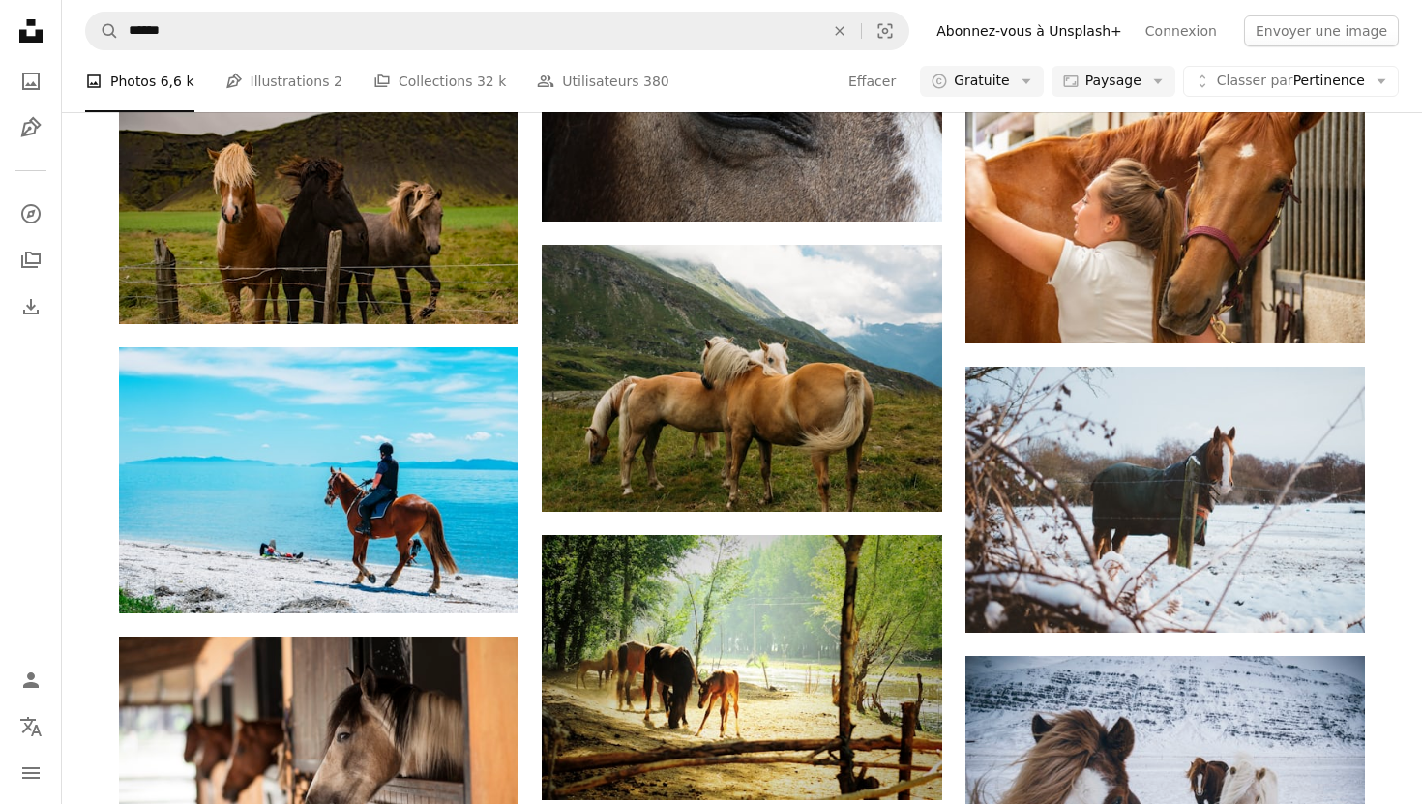
scroll to position [18561, 0]
